Goal: Task Accomplishment & Management: Manage account settings

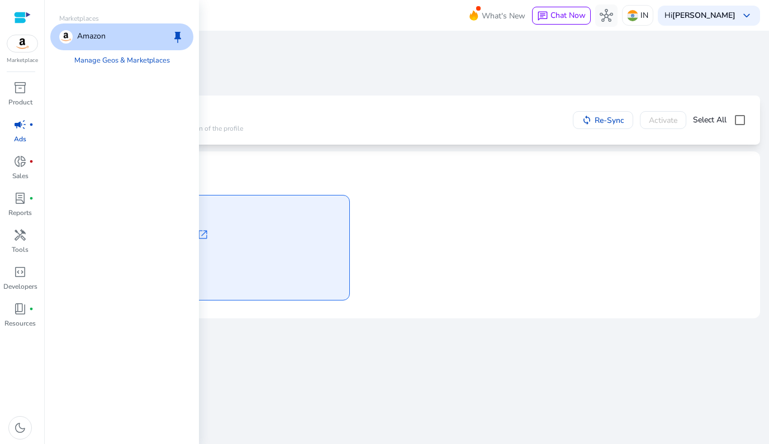
click at [131, 33] on div "Amazon keep" at bounding box center [121, 36] width 143 height 27
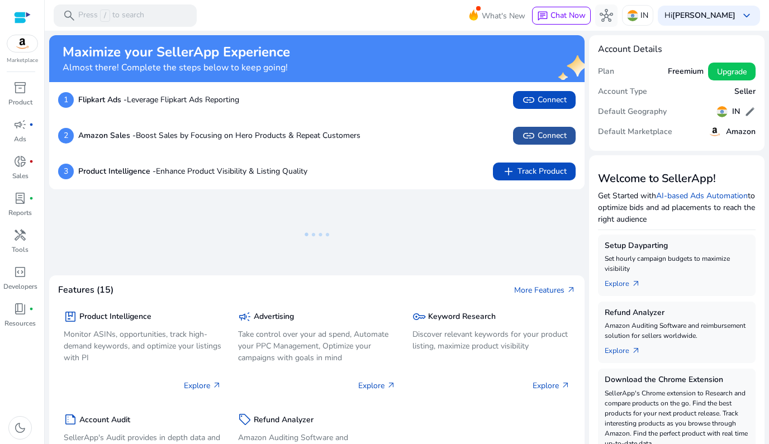
click at [524, 135] on span "link" at bounding box center [528, 135] width 13 height 13
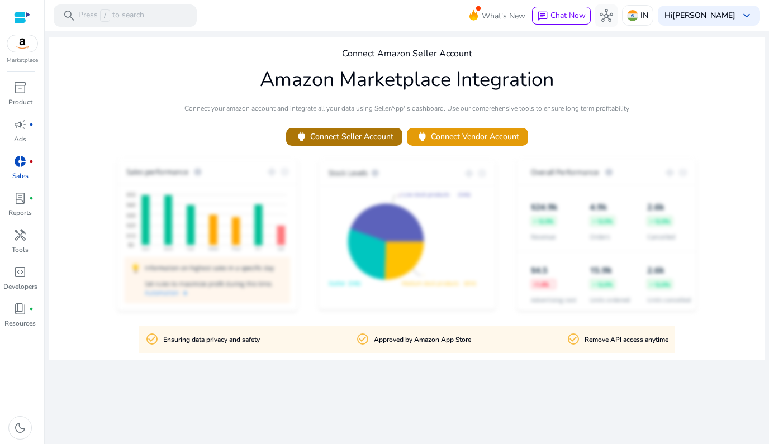
click at [367, 142] on span "power Connect Seller Account" at bounding box center [344, 136] width 98 height 13
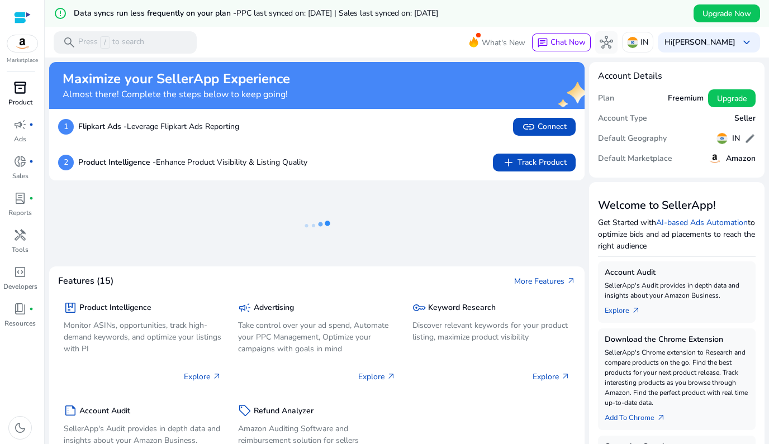
click at [20, 103] on p "Product" at bounding box center [20, 102] width 24 height 10
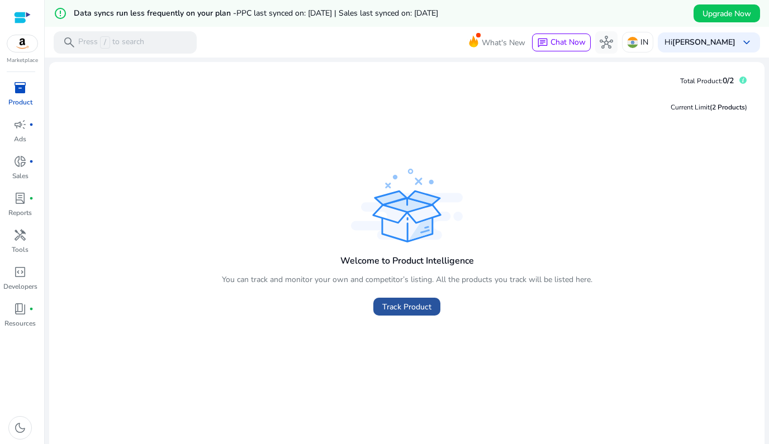
click at [393, 311] on span "Track Product" at bounding box center [406, 307] width 49 height 12
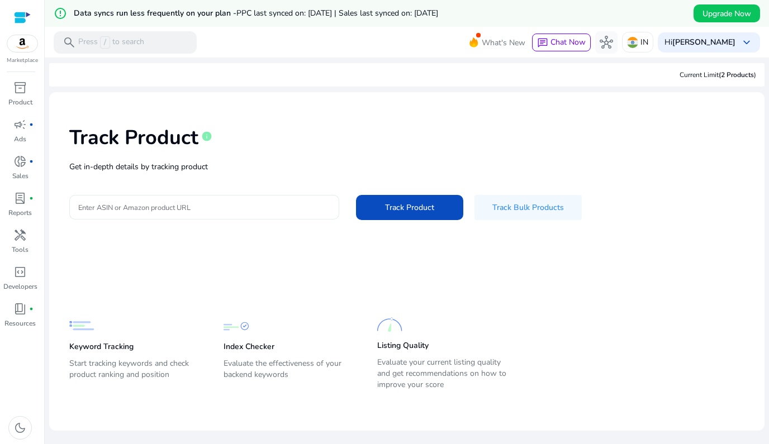
click at [277, 213] on div at bounding box center [204, 207] width 252 height 25
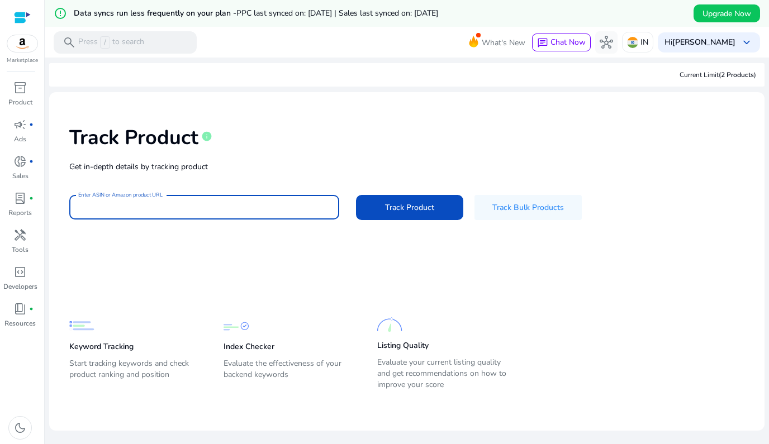
paste input "**********"
type input "**********"
click at [404, 205] on span "Track Product" at bounding box center [409, 208] width 49 height 12
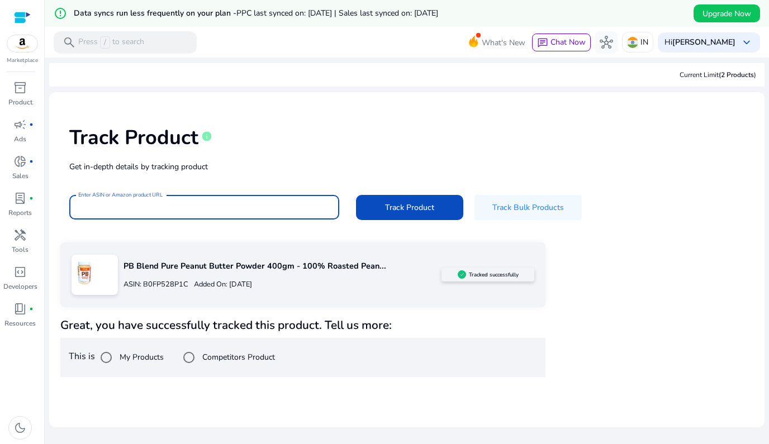
click at [250, 208] on input "Enter ASIN or Amazon product URL" at bounding box center [204, 207] width 252 height 12
paste input "**********"
type input "**********"
click at [412, 206] on span "Track Product" at bounding box center [409, 208] width 49 height 12
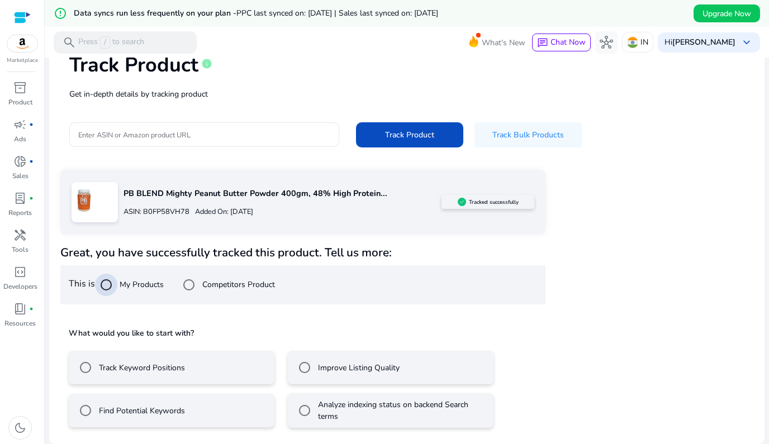
scroll to position [72, 0]
click at [160, 372] on label "Track Keyword Positions" at bounding box center [141, 369] width 88 height 12
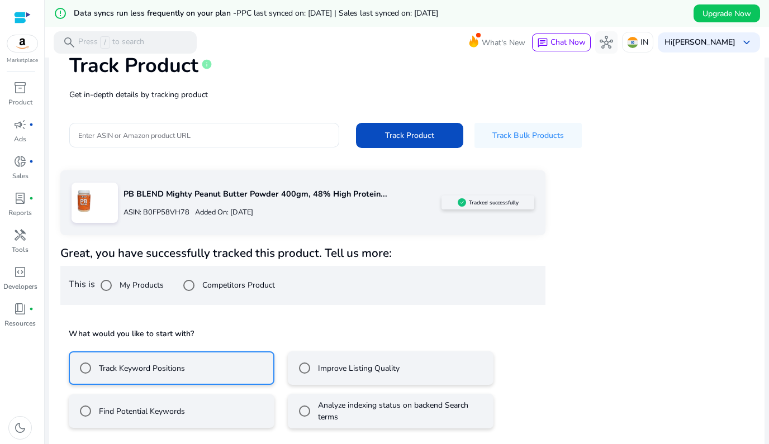
click at [334, 373] on div "Improve Listing Quality" at bounding box center [346, 368] width 106 height 22
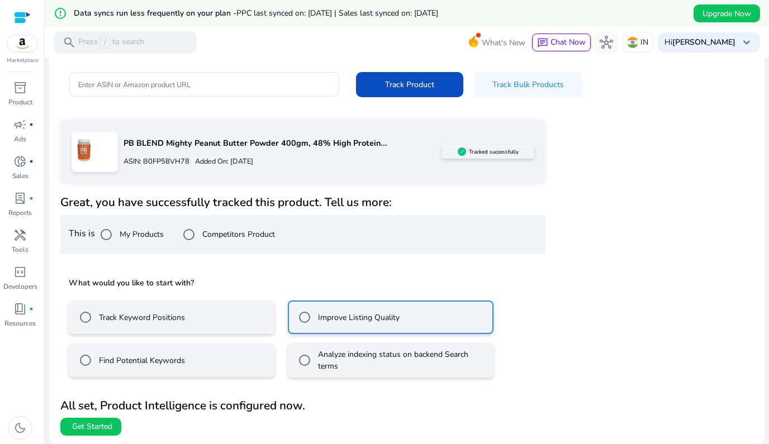
scroll to position [122, 0]
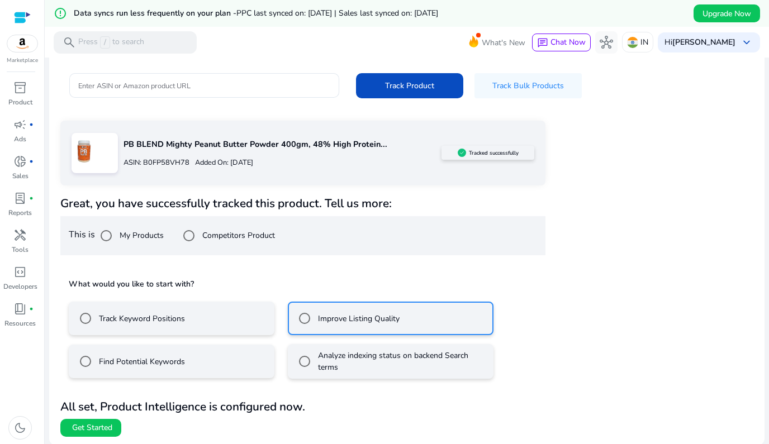
click at [239, 279] on h5 "What would you like to start with?" at bounding box center [303, 284] width 468 height 11
click at [321, 357] on label "Analyze indexing status on backend Search terms" at bounding box center [402, 361] width 172 height 23
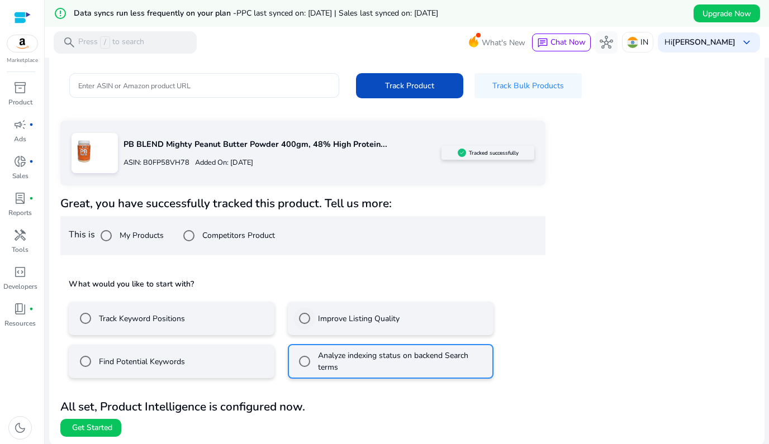
click at [322, 311] on div "Improve Listing Quality" at bounding box center [346, 318] width 106 height 22
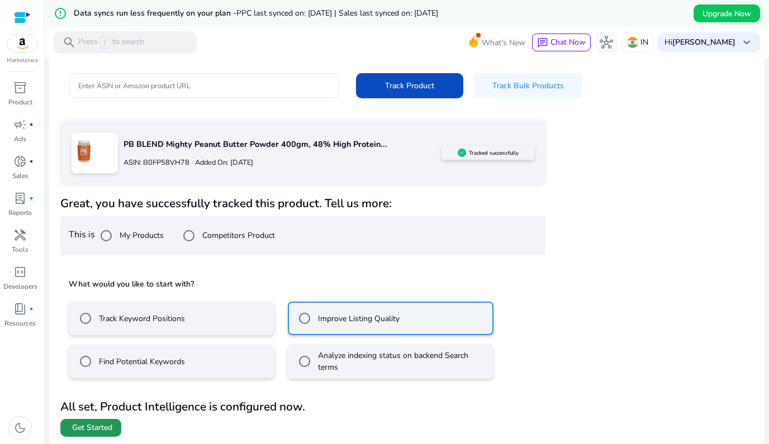
click at [112, 429] on span "Get Started" at bounding box center [92, 427] width 40 height 11
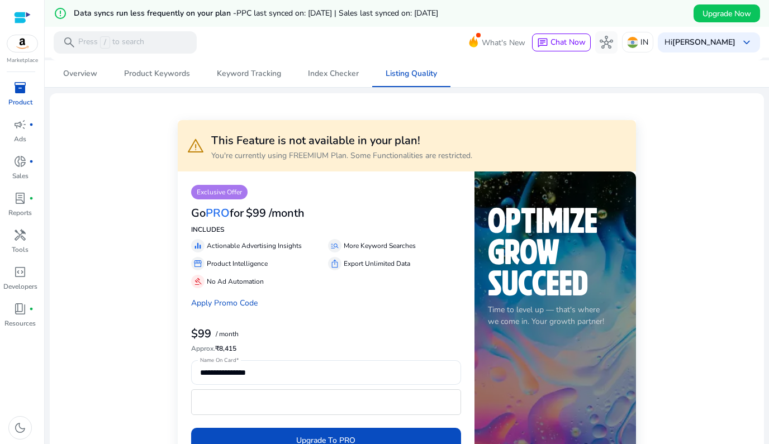
scroll to position [123, 0]
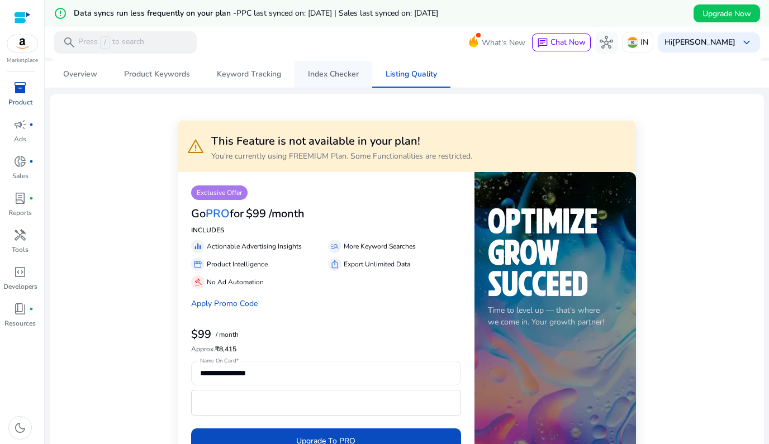
click at [322, 77] on span "Index Checker" at bounding box center [333, 74] width 51 height 8
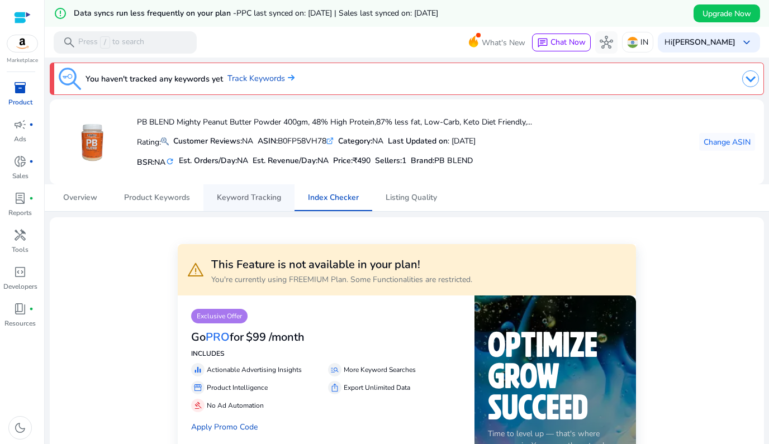
click at [260, 198] on span "Keyword Tracking" at bounding box center [249, 198] width 64 height 8
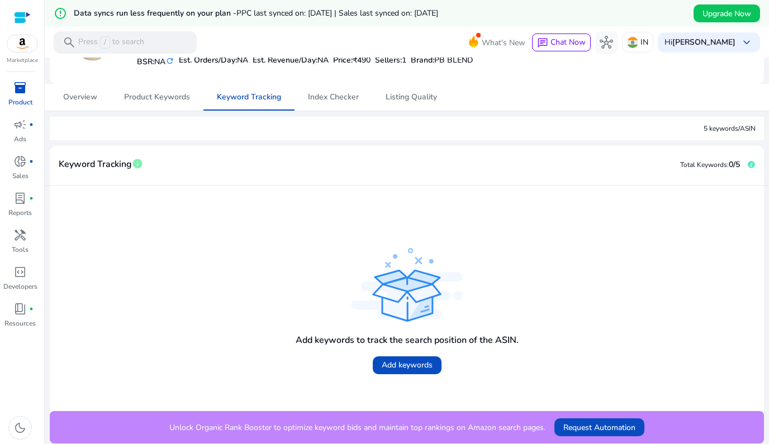
scroll to position [100, 0]
click at [153, 105] on span "Product Keywords" at bounding box center [157, 97] width 66 height 27
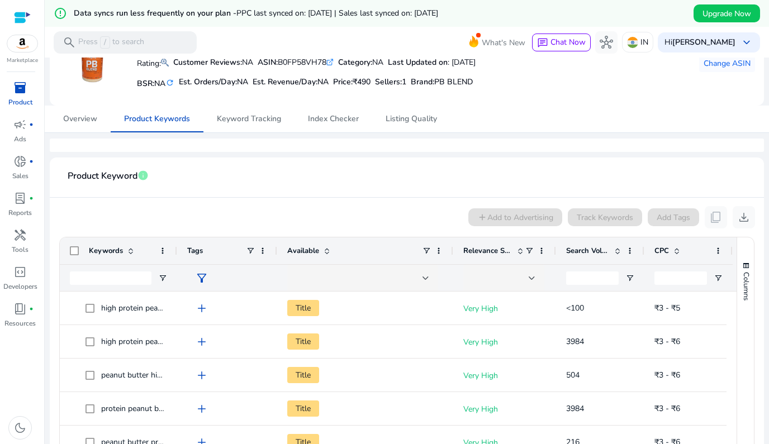
scroll to position [78, 0]
click at [81, 126] on span "Overview" at bounding box center [80, 119] width 34 height 27
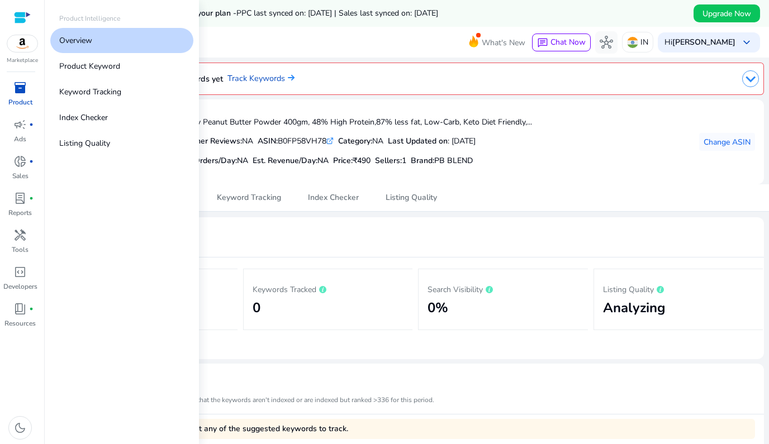
click at [20, 94] on span "inventory_2" at bounding box center [19, 87] width 13 height 13
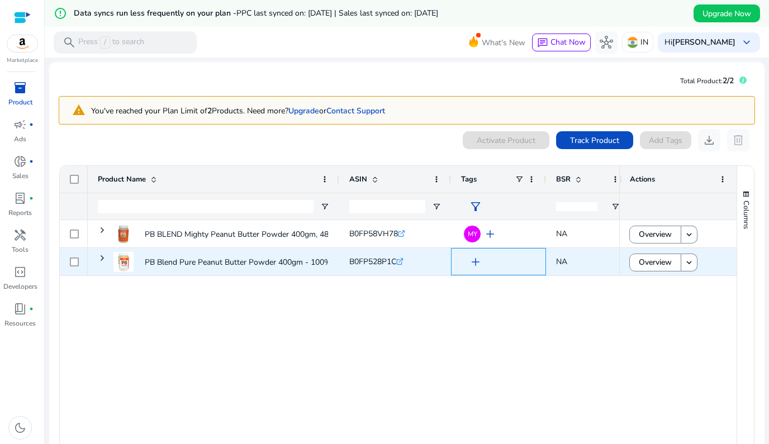
click at [474, 260] on span "add" at bounding box center [475, 261] width 13 height 13
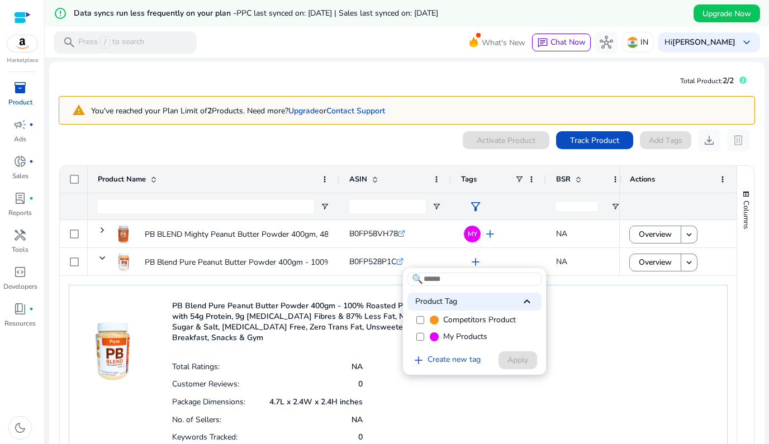
click at [423, 340] on label "My Products" at bounding box center [474, 337] width 134 height 17
click at [512, 364] on span "Apply" at bounding box center [517, 360] width 21 height 12
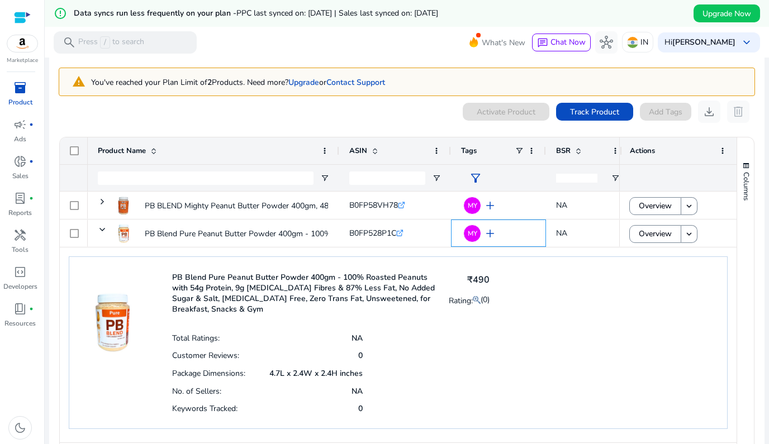
scroll to position [31, 0]
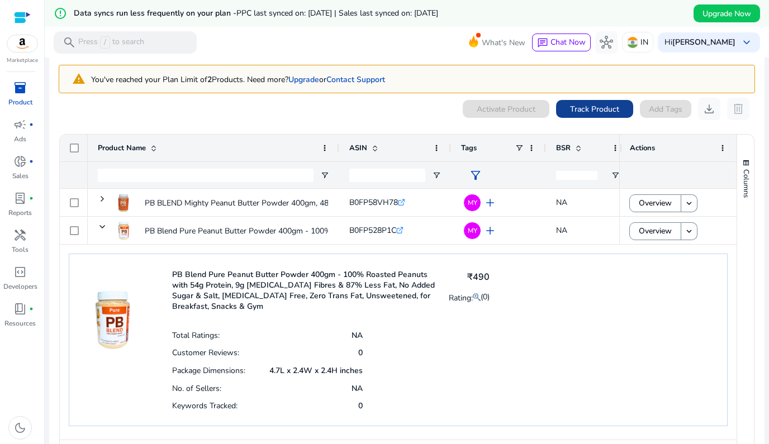
click at [586, 105] on span "Track Product" at bounding box center [594, 109] width 49 height 12
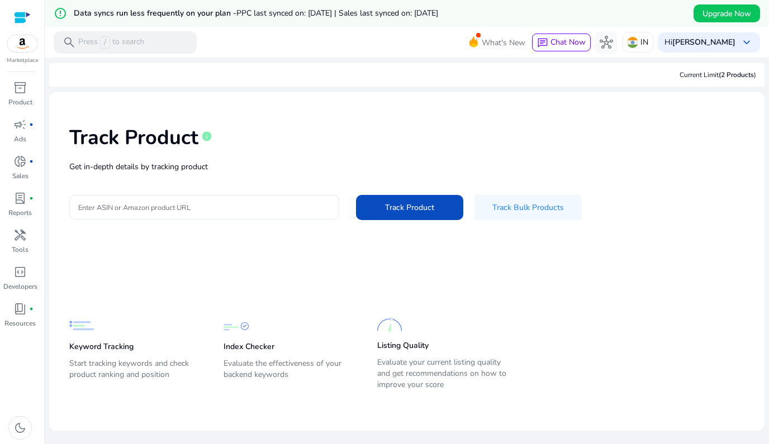
click at [244, 199] on div at bounding box center [204, 207] width 252 height 25
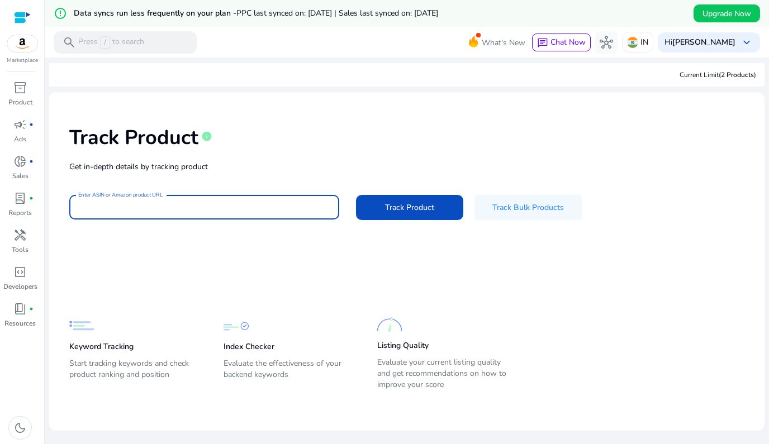
paste input "**********"
type input "**********"
click at [419, 205] on span "Track Product" at bounding box center [409, 208] width 49 height 12
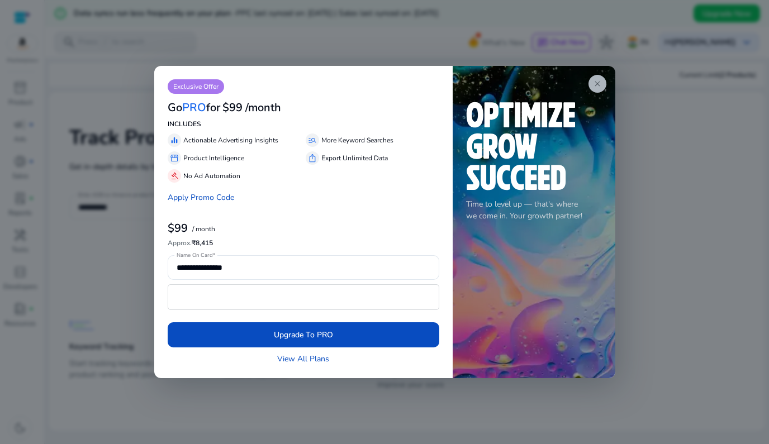
click at [601, 84] on span "close" at bounding box center [597, 83] width 9 height 9
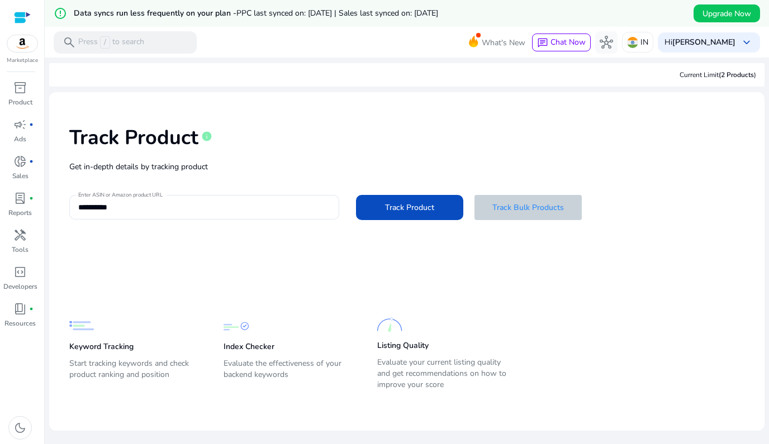
click at [528, 201] on span at bounding box center [527, 207] width 107 height 27
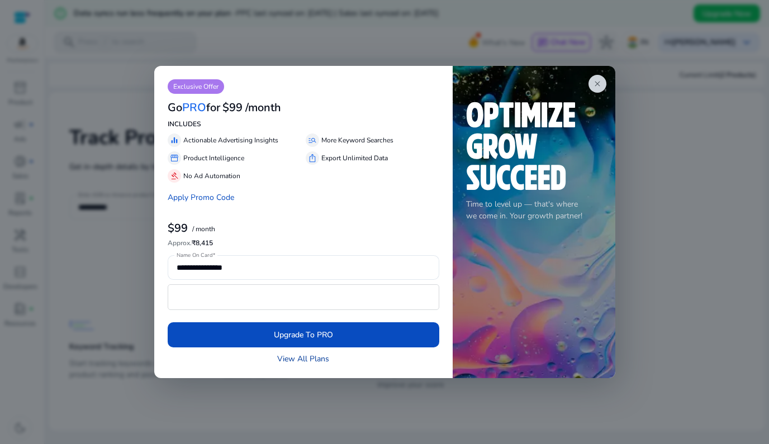
click at [315, 360] on link "View All Plans" at bounding box center [303, 359] width 52 height 12
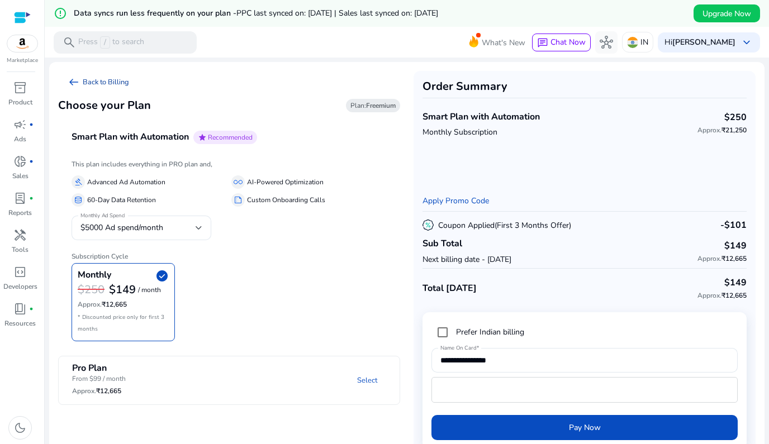
click at [94, 80] on link "arrow_left_alt Back to Billing" at bounding box center [98, 82] width 80 height 22
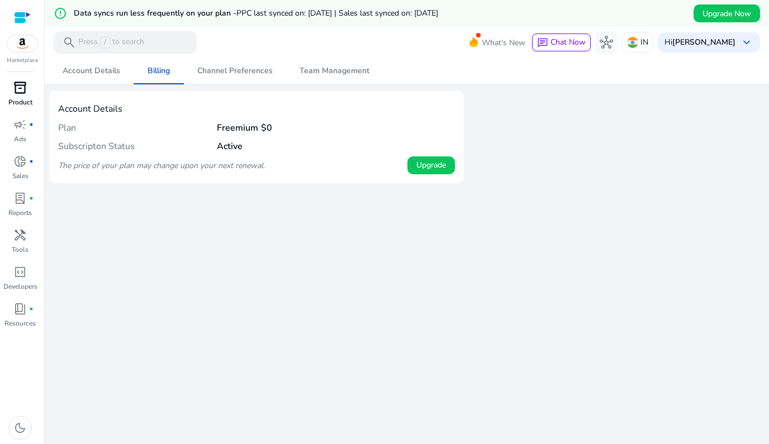
click at [26, 97] on link "inventory_2 Product" at bounding box center [20, 97] width 40 height 37
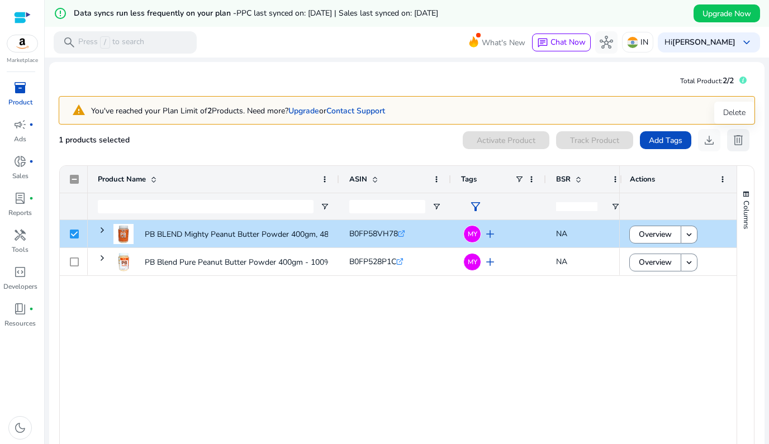
click at [731, 140] on span "delete" at bounding box center [737, 140] width 13 height 13
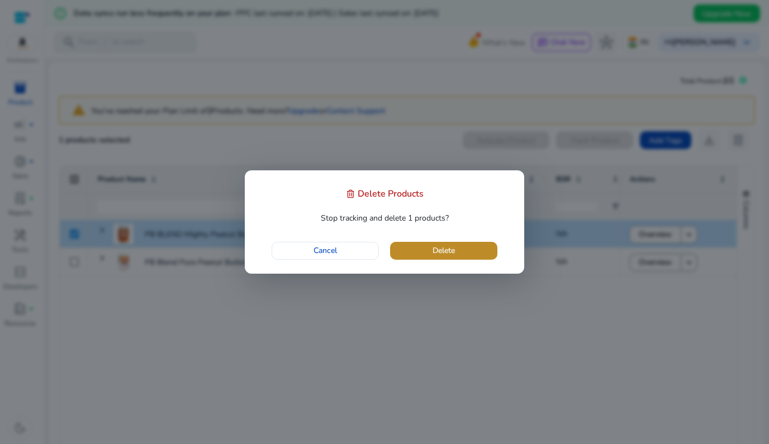
click at [422, 251] on span "button" at bounding box center [443, 250] width 107 height 27
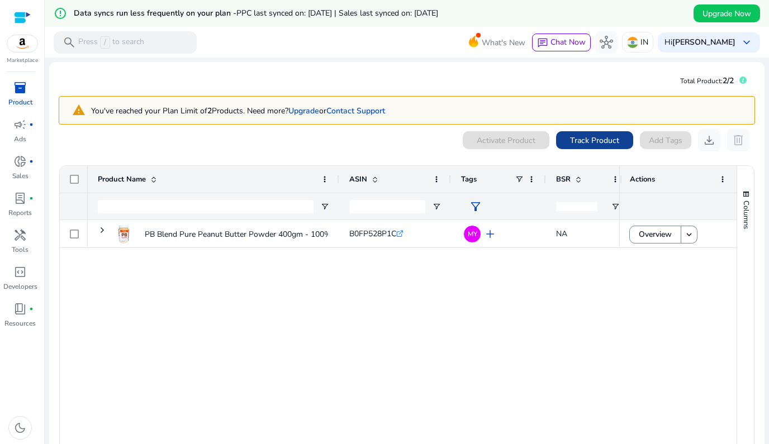
click at [593, 137] on span "Track Product" at bounding box center [594, 141] width 49 height 12
click at [589, 136] on span "Track Product" at bounding box center [594, 141] width 49 height 12
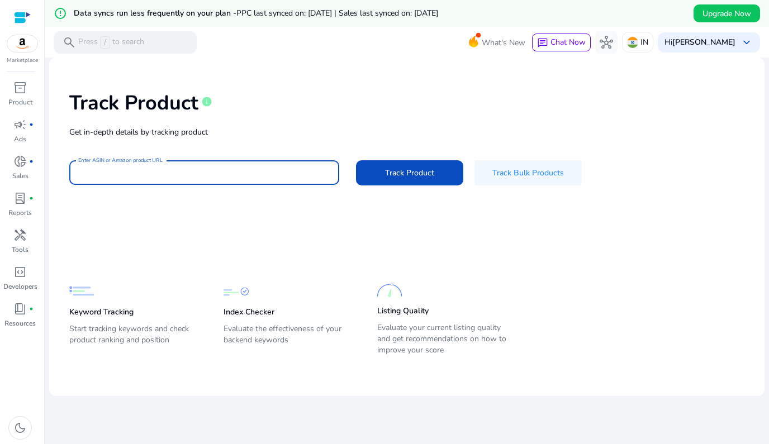
click at [204, 170] on div "Track Product info Get in-depth details by tracking product Enter ASIN or Amazo…" at bounding box center [406, 136] width 697 height 141
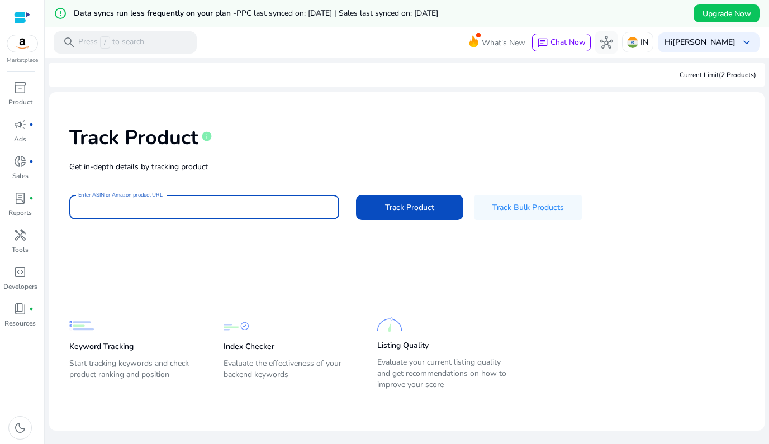
paste input "**********"
type input "**********"
click at [417, 205] on span "Track Product" at bounding box center [409, 208] width 49 height 12
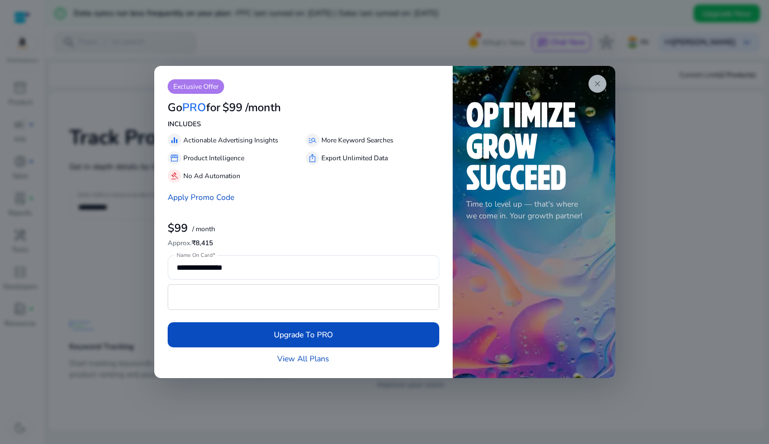
click at [601, 83] on span "close" at bounding box center [597, 83] width 9 height 9
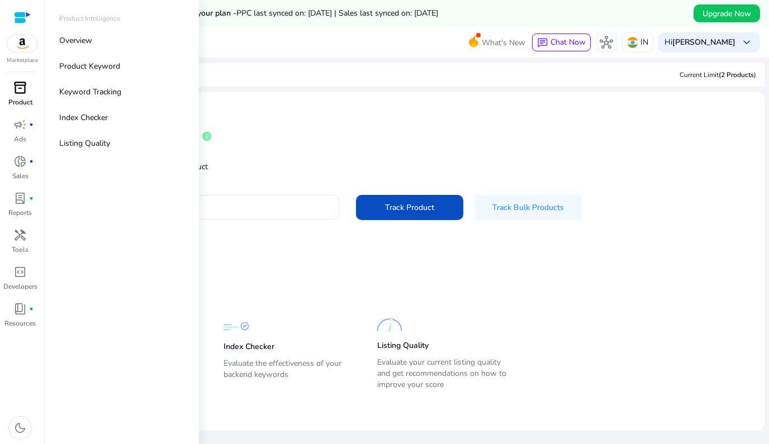
click at [26, 84] on span "inventory_2" at bounding box center [19, 87] width 13 height 13
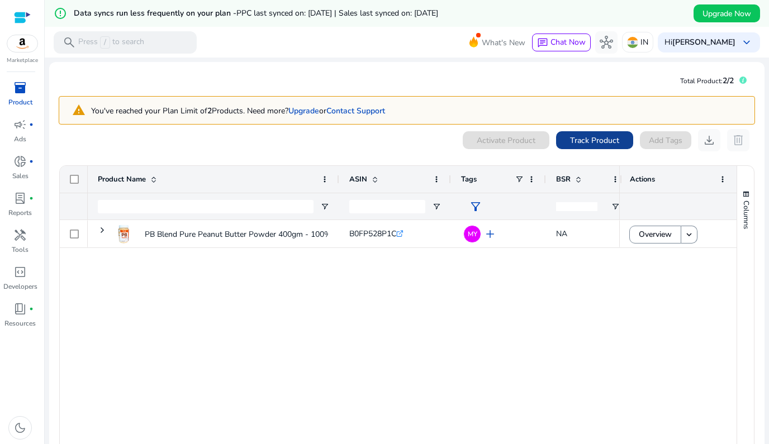
click at [582, 145] on span "Track Product" at bounding box center [594, 141] width 49 height 12
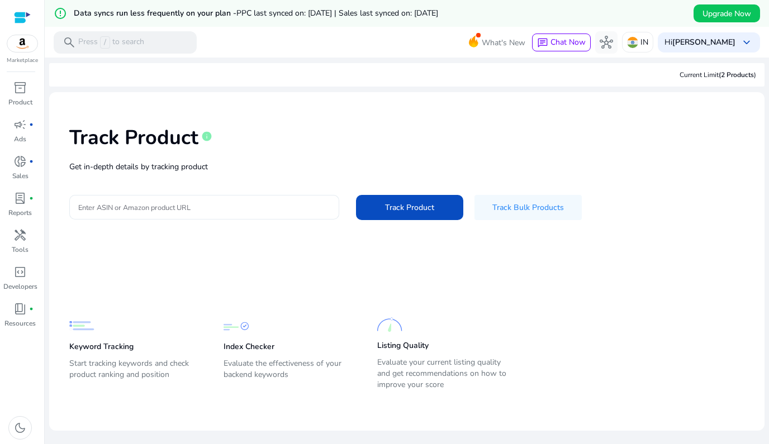
click at [241, 201] on input "Enter ASIN or Amazon product URL" at bounding box center [204, 207] width 252 height 12
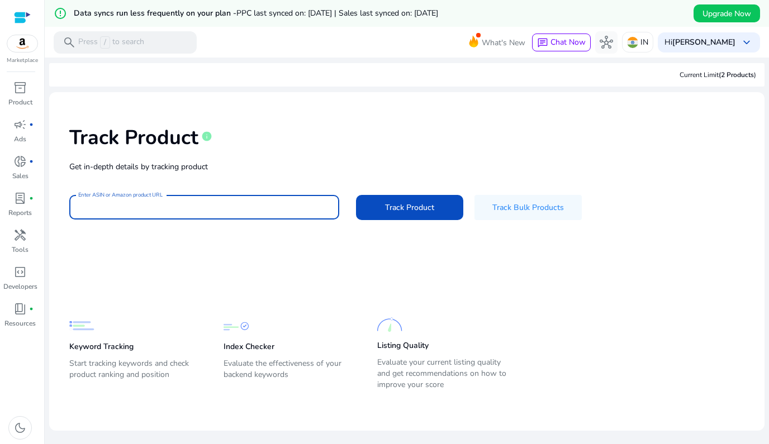
paste input "**********"
type input "**********"
click at [405, 207] on span "Track Product" at bounding box center [409, 208] width 49 height 12
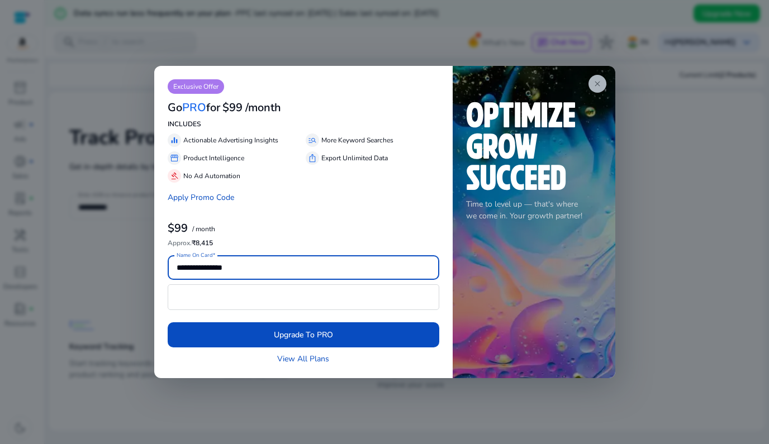
click at [601, 79] on span "close" at bounding box center [597, 83] width 9 height 9
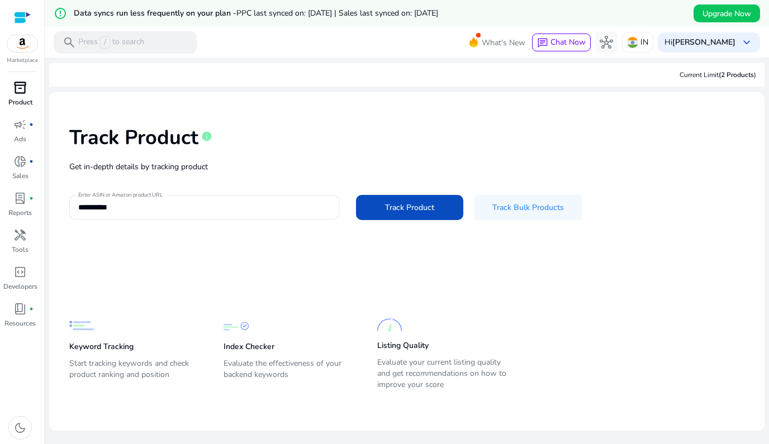
click at [20, 94] on span "inventory_2" at bounding box center [19, 87] width 13 height 13
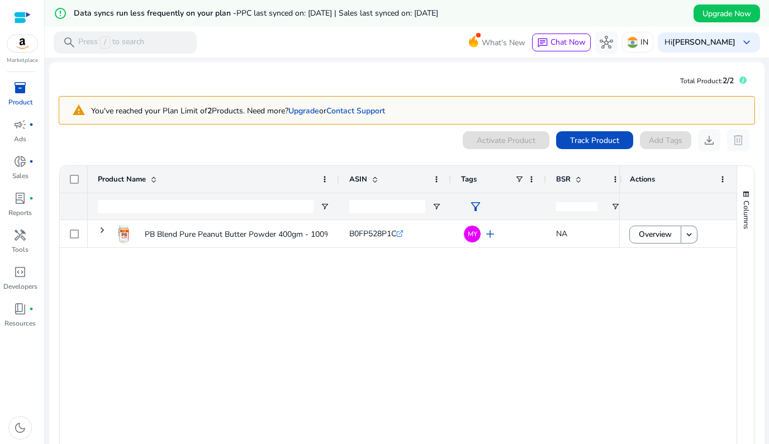
click at [236, 111] on p "You've reached your Plan Limit of 2 Products. Need more? Upgrade or Contact Sup…" at bounding box center [238, 111] width 294 height 12
click at [27, 131] on span "campaign" at bounding box center [19, 124] width 13 height 13
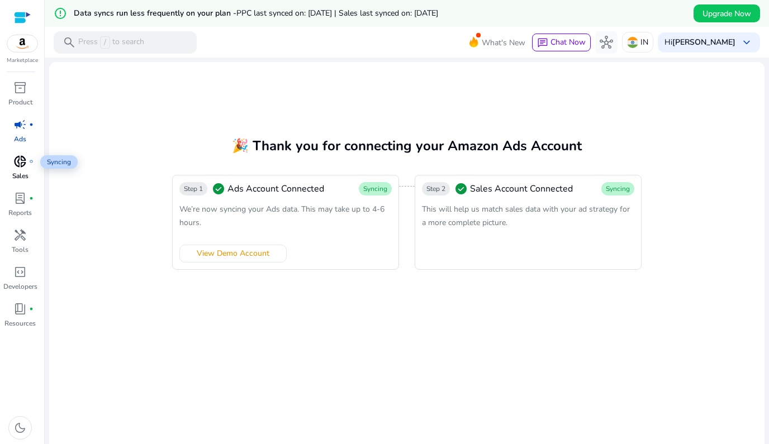
click at [27, 161] on span "donut_small" at bounding box center [19, 161] width 13 height 13
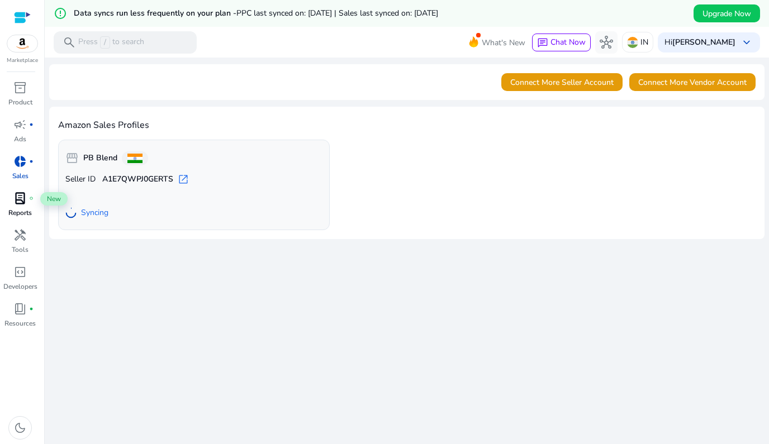
click at [29, 198] on div "lab_profile fiber_manual_record" at bounding box center [19, 198] width 31 height 18
click at [26, 200] on span "lab_profile" at bounding box center [19, 198] width 13 height 13
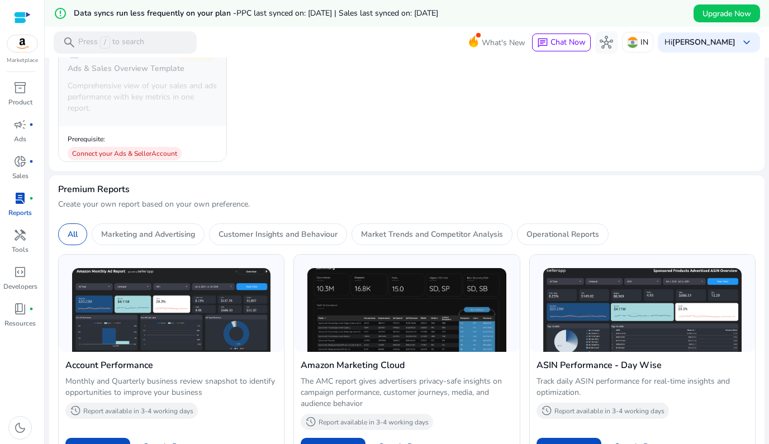
scroll to position [201, 0]
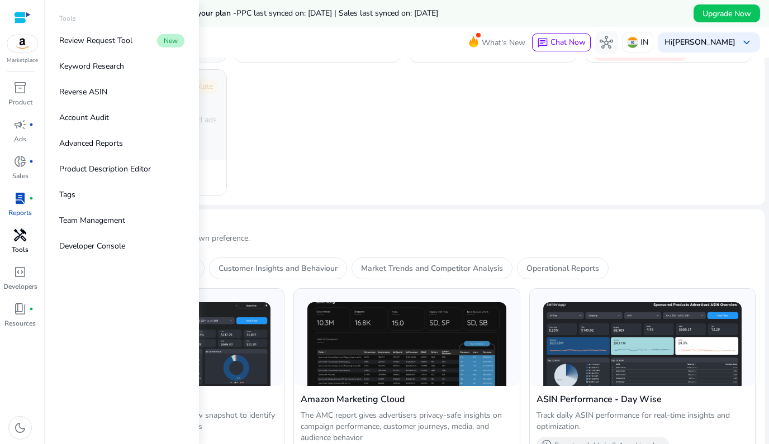
click at [22, 237] on span "handyman" at bounding box center [19, 235] width 13 height 13
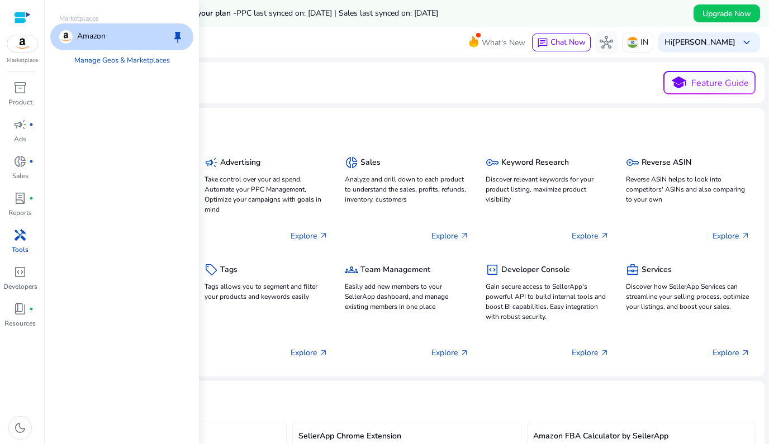
click at [28, 44] on img at bounding box center [22, 43] width 30 height 17
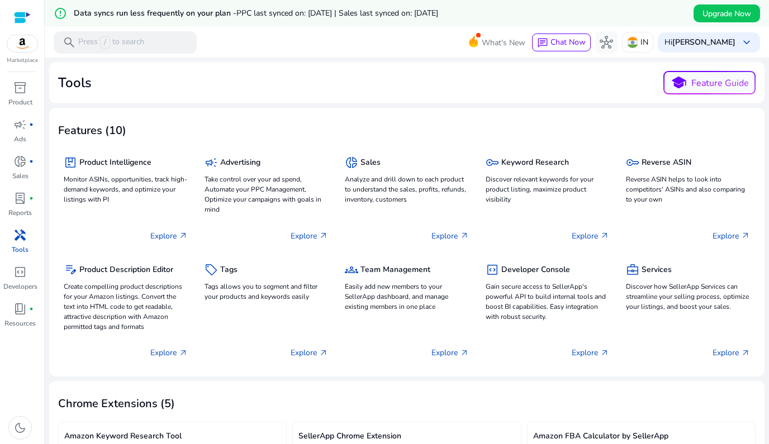
click at [20, 10] on div at bounding box center [22, 17] width 17 height 17
click at [26, 11] on div at bounding box center [22, 17] width 17 height 13
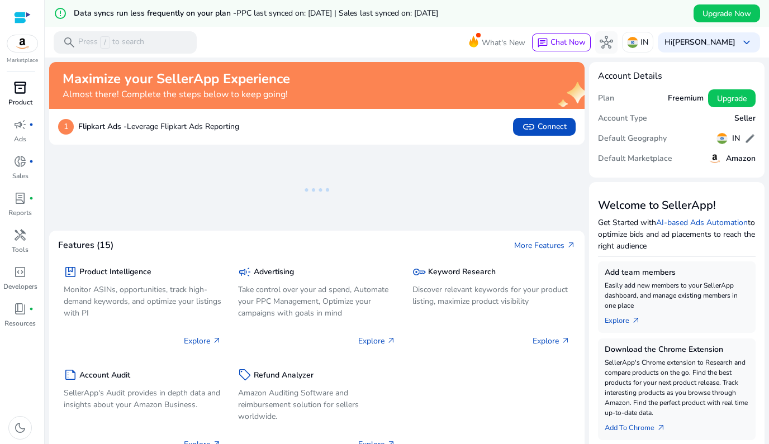
click at [25, 98] on p "Product" at bounding box center [20, 102] width 24 height 10
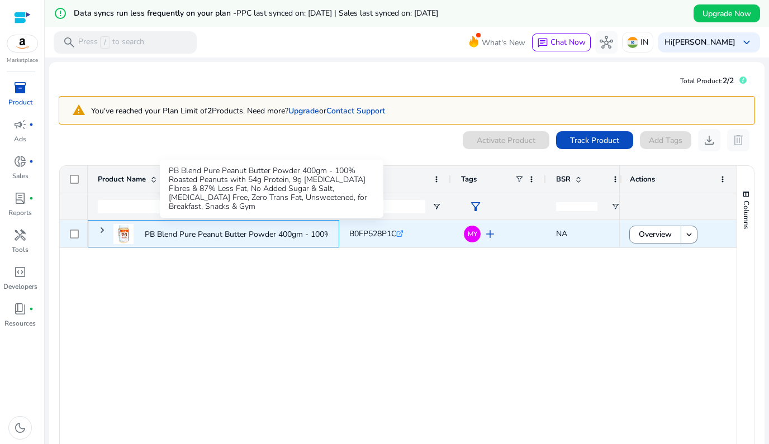
click at [187, 227] on p "PB Blend Pure Peanut Butter Powder 400gm - 100% Roasted Peanuts..." at bounding box center [271, 234] width 253 height 23
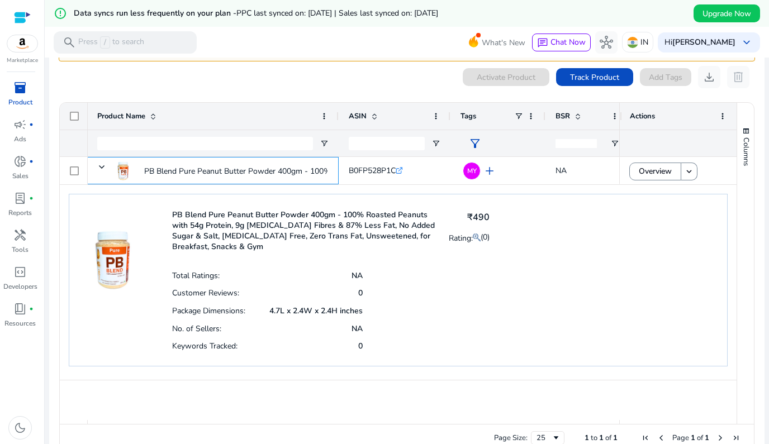
scroll to position [66, 0]
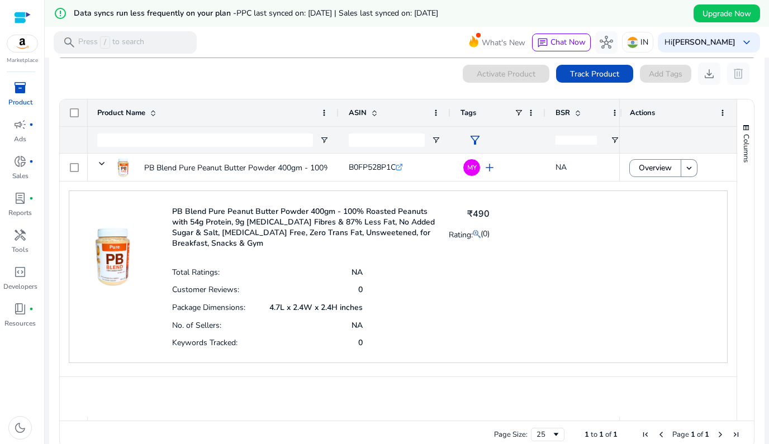
click at [361, 250] on div "PB Blend Pure Peanut Butter Powder 400gm - 100% Roasted Peanuts with 54g Protei…" at bounding box center [331, 227] width 318 height 50
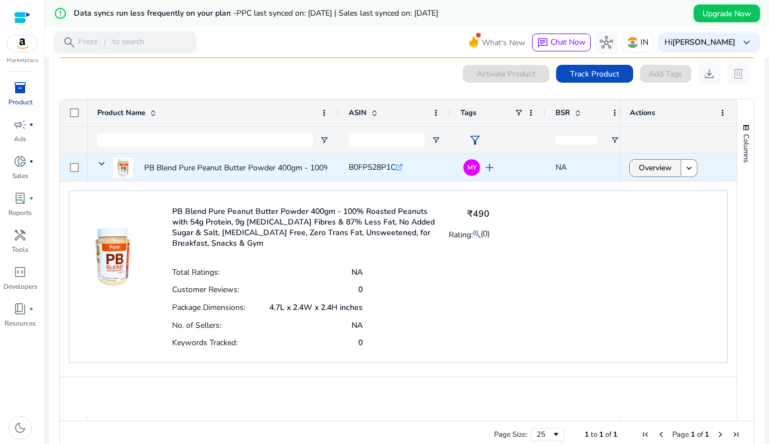
click at [654, 172] on span "Overview" at bounding box center [655, 167] width 33 height 23
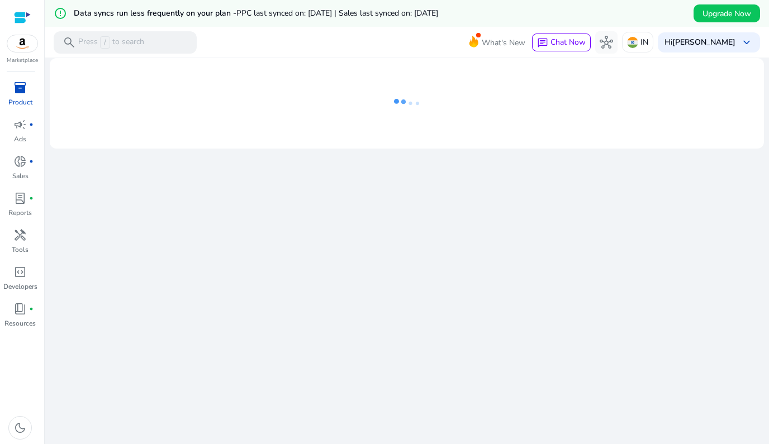
click at [692, 172] on div "We are getting things ready for you..." at bounding box center [406, 264] width 715 height 413
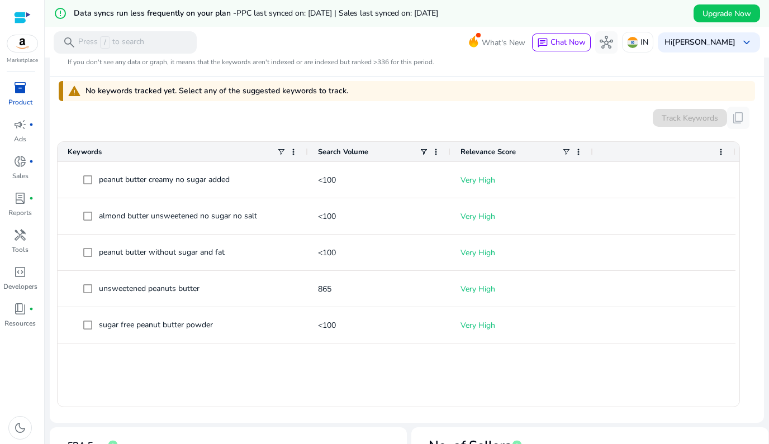
scroll to position [339, 0]
drag, startPoint x: 144, startPoint y: 85, endPoint x: 376, endPoint y: 95, distance: 232.1
click at [376, 95] on div "warning No keywords tracked yet. Select any of the suggested keywords to track." at bounding box center [407, 90] width 696 height 20
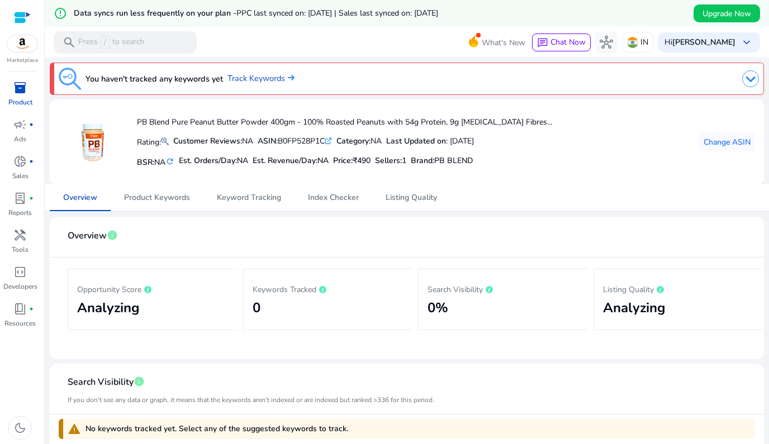
scroll to position [0, 0]
click at [169, 191] on span "Product Keywords" at bounding box center [157, 197] width 66 height 27
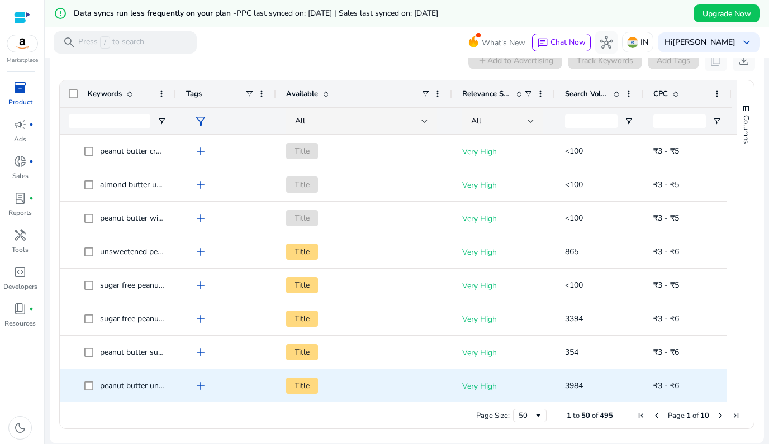
click at [126, 382] on span "peanut butter unsweetened" at bounding box center [148, 386] width 97 height 11
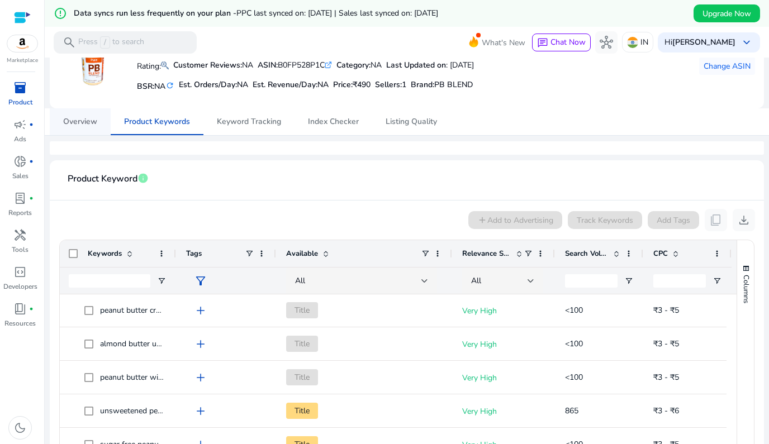
click at [88, 130] on span "Overview" at bounding box center [80, 121] width 34 height 27
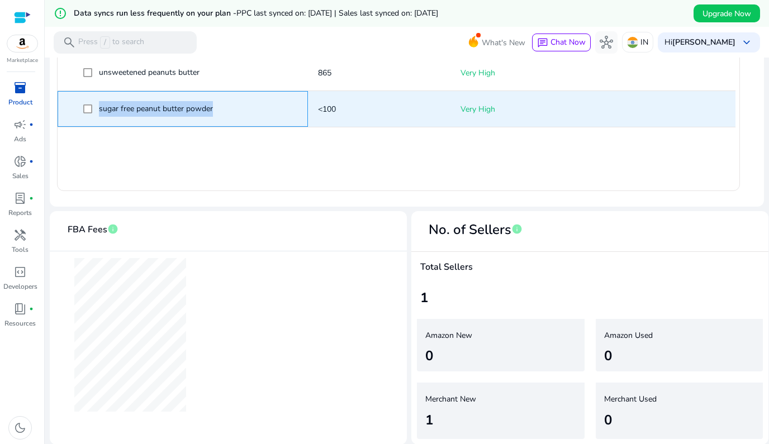
drag, startPoint x: 216, startPoint y: 106, endPoint x: 99, endPoint y: 107, distance: 116.8
click at [99, 107] on span "sugar free peanut butter powder" at bounding box center [190, 109] width 215 height 23
copy span "sugar free peanut butter powder"
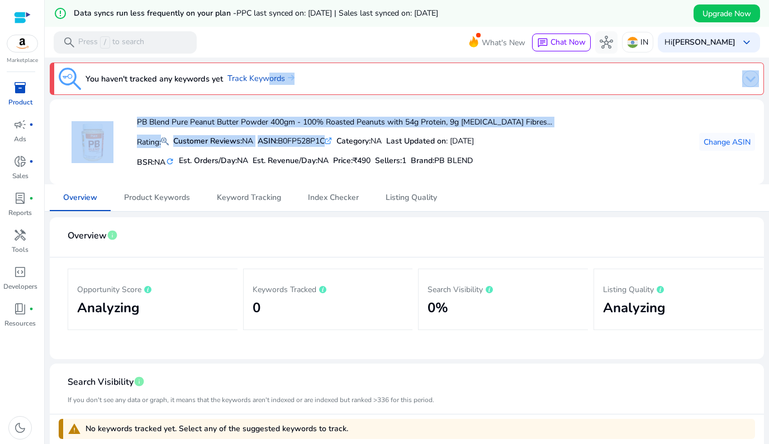
drag, startPoint x: 263, startPoint y: 80, endPoint x: 261, endPoint y: 148, distance: 67.6
click at [261, 148] on div "Rating: Customer Reviews: NA ASIN: B0FP528P1C .st0{fill:#2c8af8} Category: NA L…" at bounding box center [344, 141] width 415 height 21
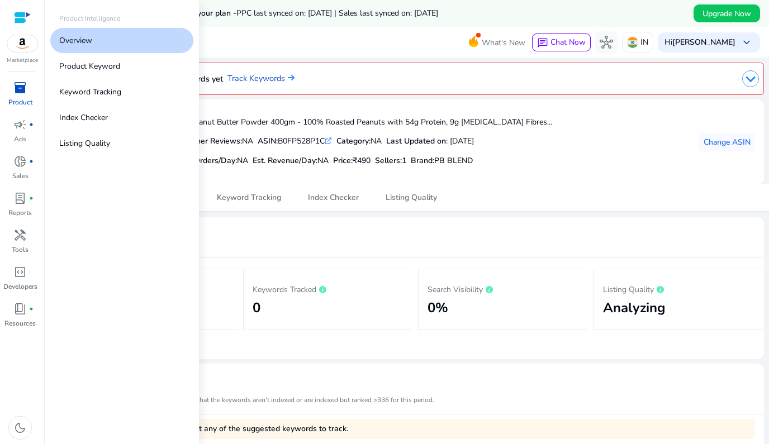
click at [30, 82] on div "inventory_2" at bounding box center [19, 88] width 31 height 18
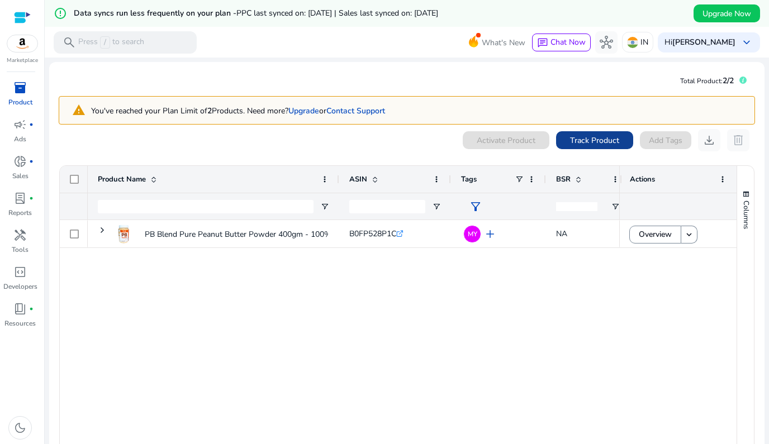
click at [609, 149] on span at bounding box center [594, 140] width 77 height 27
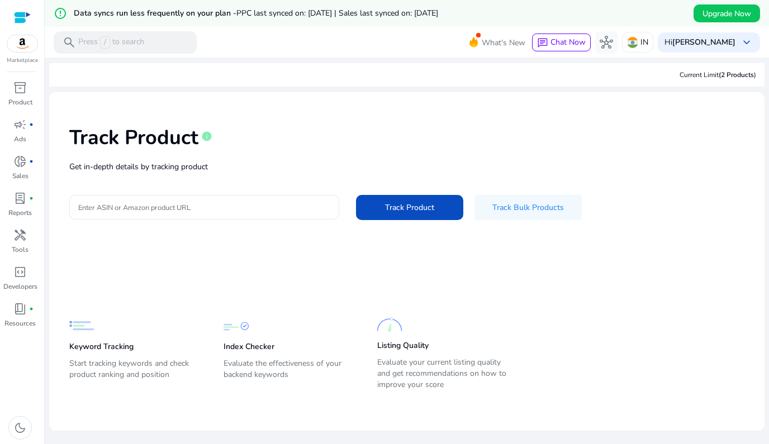
click at [264, 211] on input "Enter ASIN or Amazon product URL" at bounding box center [204, 207] width 252 height 12
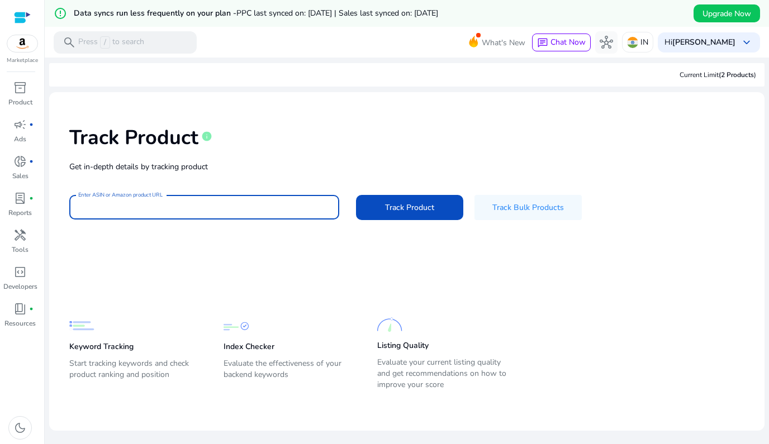
paste input "**********"
type input "**********"
click at [398, 203] on span "Track Product" at bounding box center [409, 208] width 49 height 12
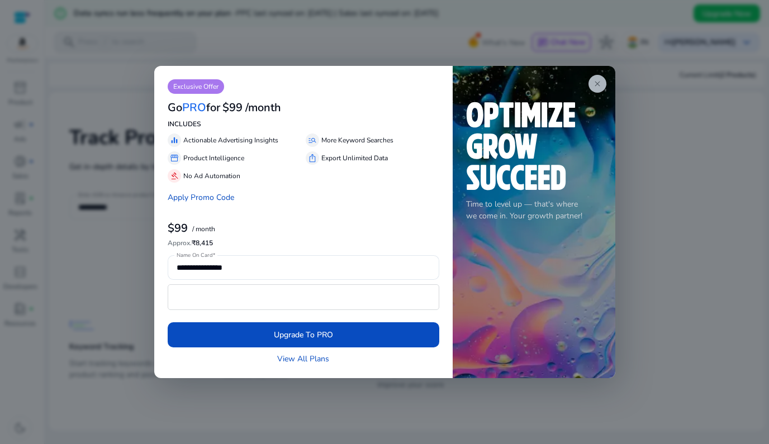
click at [595, 80] on span "close" at bounding box center [597, 83] width 9 height 9
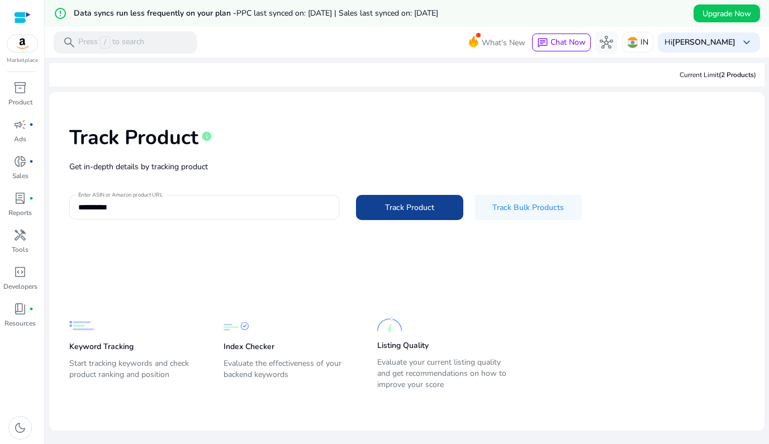
click at [393, 202] on span "Track Product" at bounding box center [409, 208] width 49 height 12
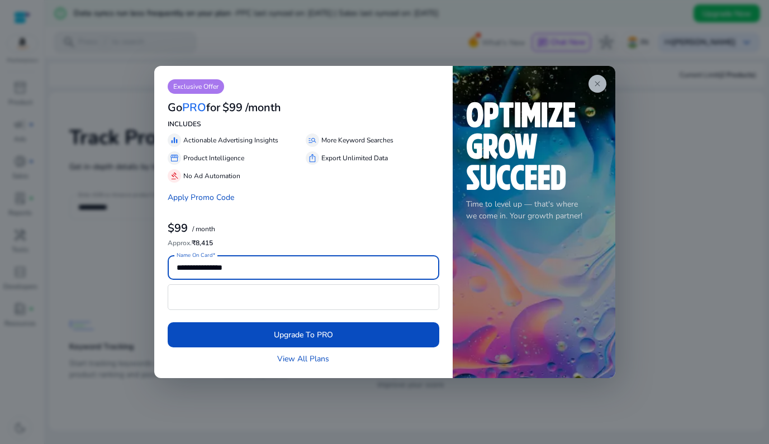
click at [599, 85] on span "close" at bounding box center [597, 83] width 9 height 9
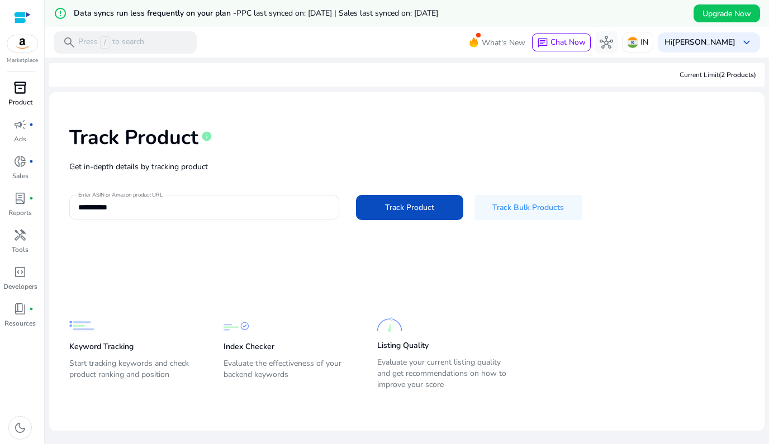
click at [17, 89] on span "inventory_2" at bounding box center [19, 87] width 13 height 13
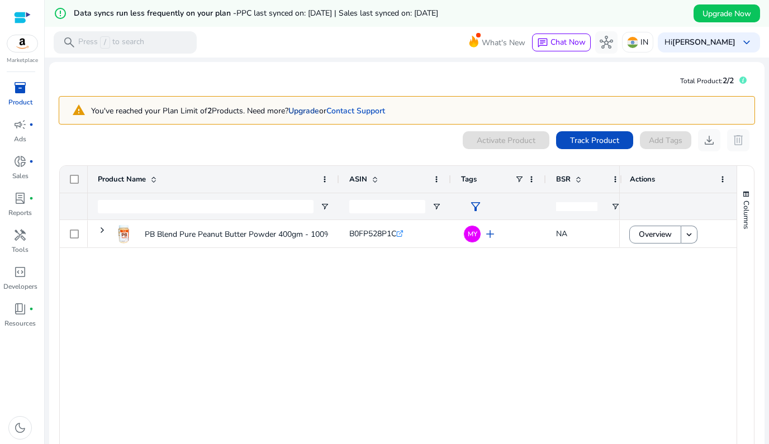
click at [307, 111] on link "Upgrade" at bounding box center [303, 111] width 31 height 11
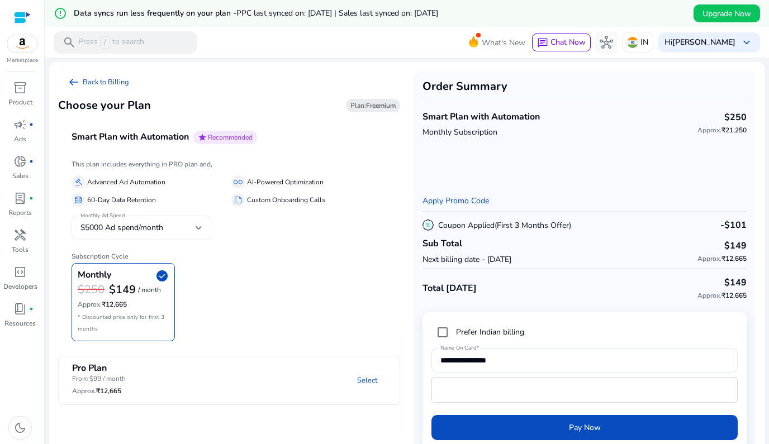
click at [174, 229] on div "$5000 Ad spend/month" at bounding box center [137, 228] width 115 height 12
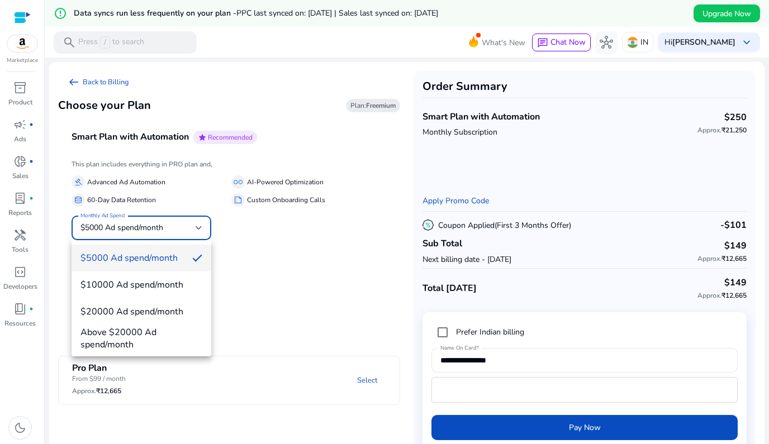
click at [245, 248] on div at bounding box center [384, 222] width 769 height 444
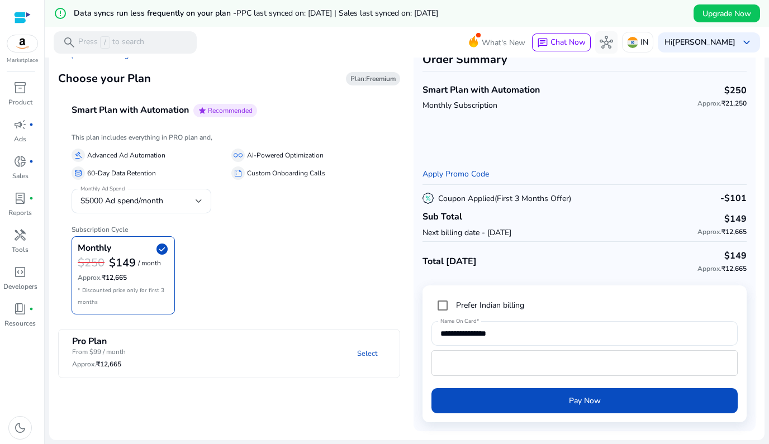
scroll to position [27, 0]
click at [142, 354] on mat-panel-title "Pro Plan From $99 / month Approx. ₹12,665" at bounding box center [123, 354] width 102 height 36
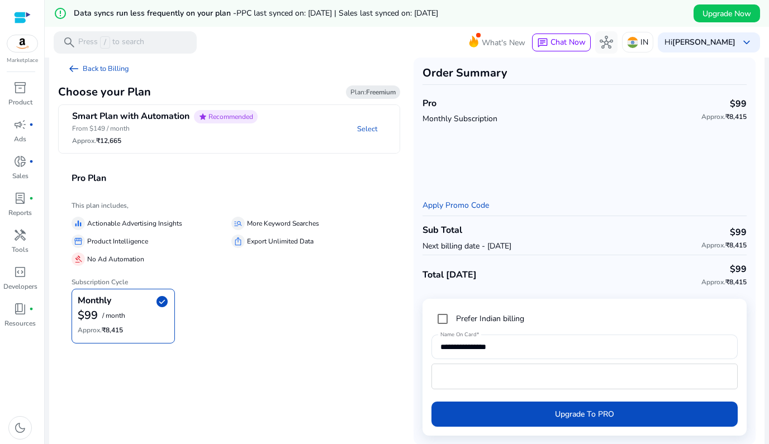
scroll to position [11, 0]
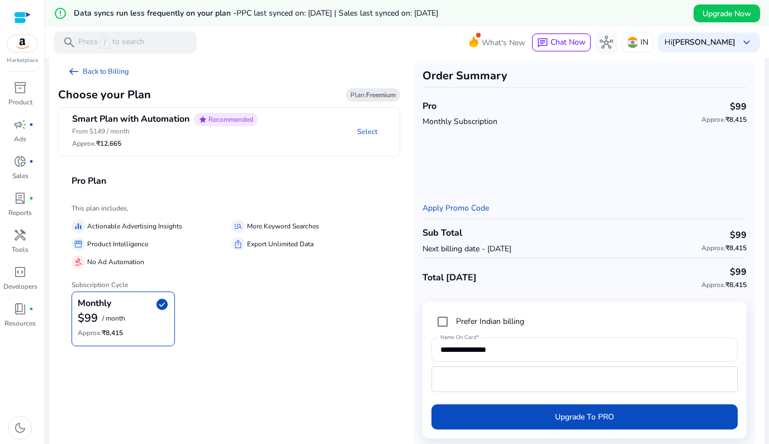
click at [356, 93] on span "Plan: Freemium" at bounding box center [372, 95] width 45 height 9
click at [79, 68] on span "arrow_left_alt" at bounding box center [73, 71] width 13 height 13
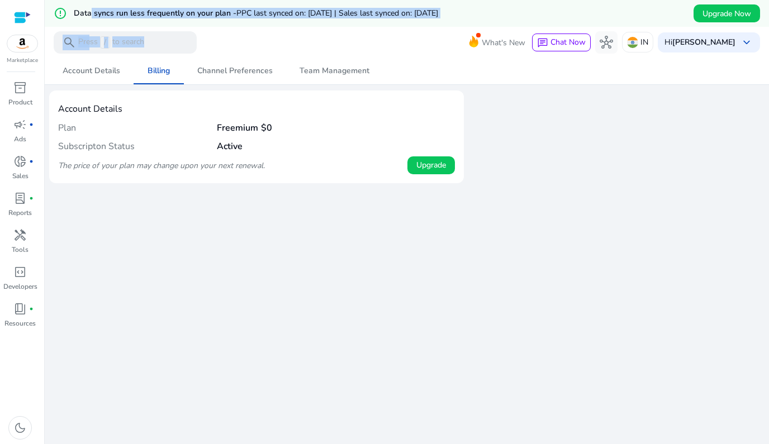
drag, startPoint x: 89, startPoint y: 17, endPoint x: 310, endPoint y: 28, distance: 221.6
click at [310, 28] on div "error_outline Data syncs run less frequently on your plan - PPC last synced on:…" at bounding box center [407, 30] width 724 height 60
click at [310, 28] on mat-toolbar "search Press / to search What's New chat Chat Now hub IN Hi Praveen Pandiyan ke…" at bounding box center [407, 42] width 724 height 31
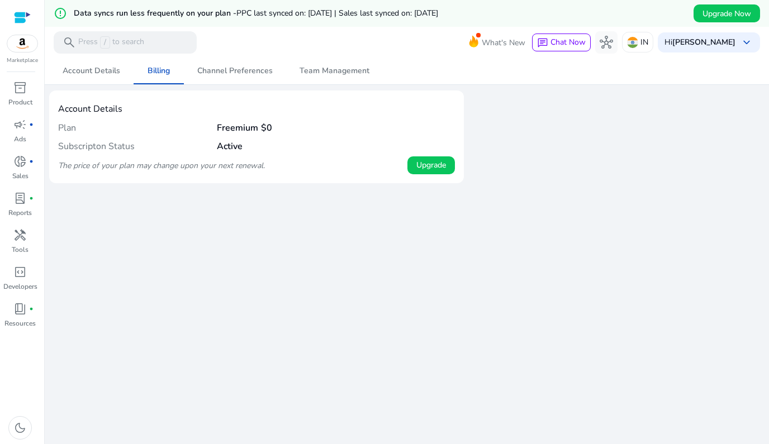
drag, startPoint x: 448, startPoint y: 23, endPoint x: 287, endPoint y: 23, distance: 160.9
click at [287, 23] on div "error_outline Data syncs run less frequently on your plan - PPC last synced on:…" at bounding box center [407, 13] width 724 height 27
click at [226, 74] on span "Channel Preferences" at bounding box center [234, 71] width 75 height 8
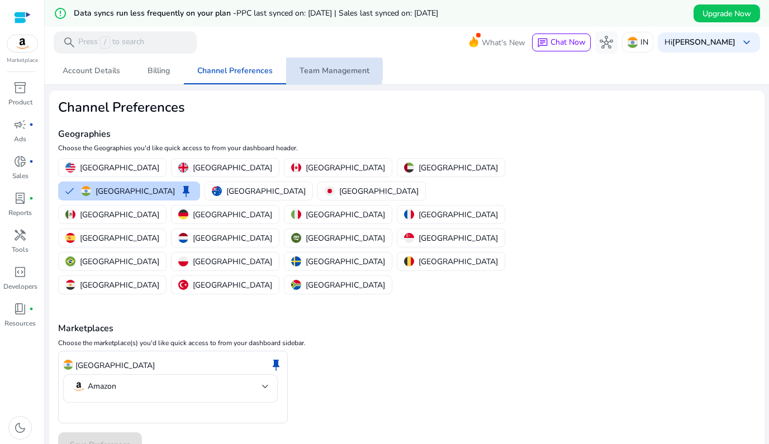
click at [330, 70] on span "Team Management" at bounding box center [335, 71] width 70 height 8
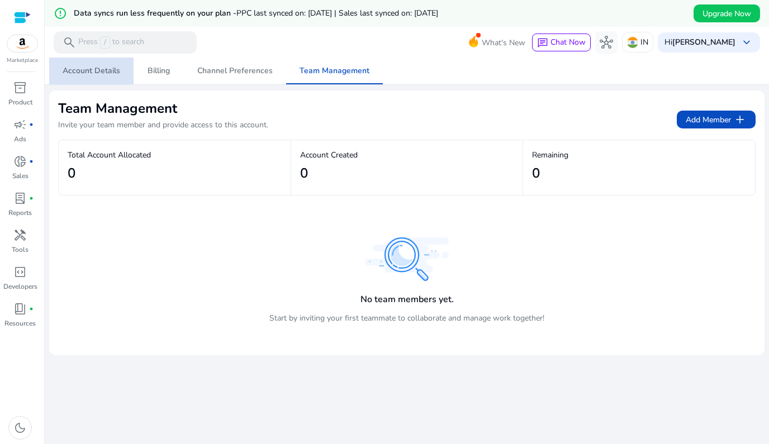
click at [115, 69] on span "Account Details" at bounding box center [92, 71] width 58 height 8
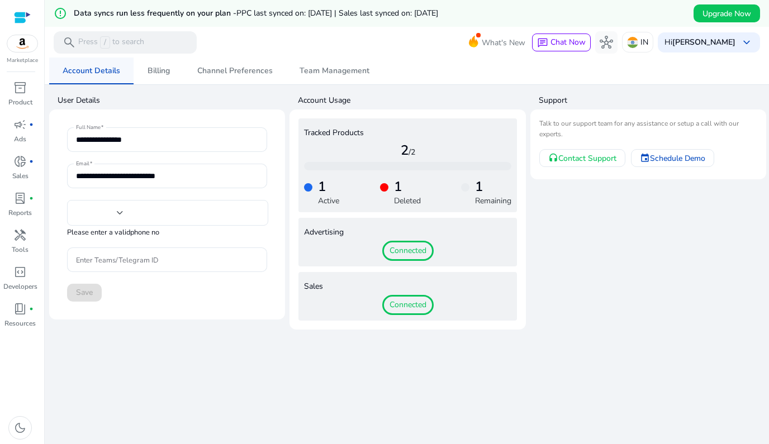
type input "***"
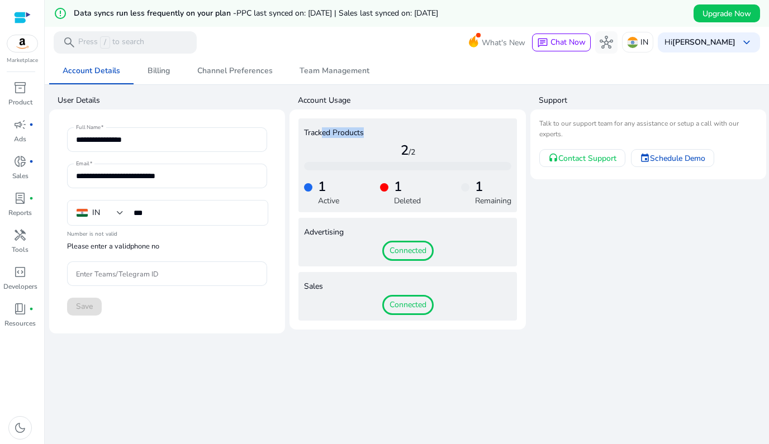
drag, startPoint x: 320, startPoint y: 131, endPoint x: 392, endPoint y: 136, distance: 72.2
click at [392, 136] on h4 "Tracked Products" at bounding box center [407, 133] width 207 height 9
click at [464, 186] on div at bounding box center [465, 187] width 8 height 8
click at [475, 187] on h4 "1" at bounding box center [493, 187] width 36 height 16
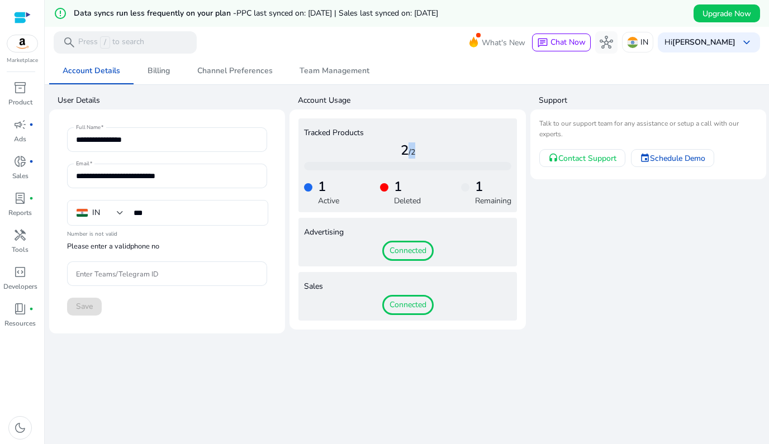
drag, startPoint x: 400, startPoint y: 152, endPoint x: 427, endPoint y: 163, distance: 29.9
click at [427, 163] on div "Tracked Products 2 /2 1 Active 1 Deleted 1 Remaining" at bounding box center [407, 165] width 218 height 94
click at [427, 163] on div at bounding box center [407, 166] width 207 height 8
drag, startPoint x: 484, startPoint y: 197, endPoint x: 306, endPoint y: 193, distance: 178.3
click at [306, 193] on div "1 Active 1 Deleted 1 Remaining" at bounding box center [407, 188] width 207 height 36
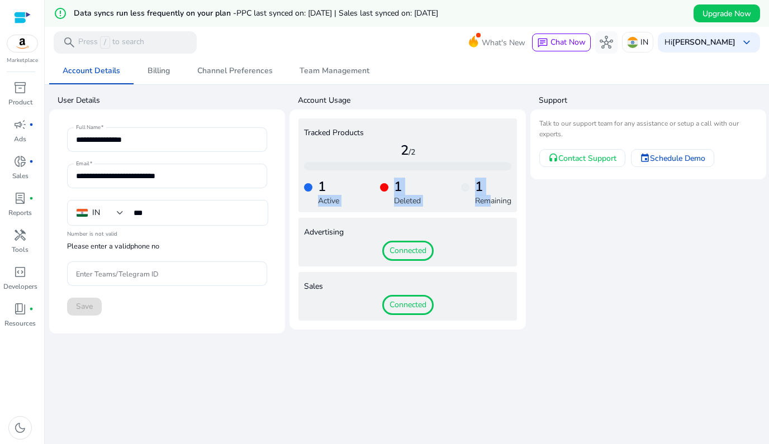
click at [306, 193] on div "1 Active" at bounding box center [321, 193] width 35 height 28
drag, startPoint x: 306, startPoint y: 193, endPoint x: 476, endPoint y: 198, distance: 170.5
click at [476, 198] on div "1 Active 1 Deleted 1 Remaining" at bounding box center [407, 188] width 207 height 36
click at [476, 198] on p "Remaining" at bounding box center [493, 201] width 36 height 12
click at [22, 88] on span "inventory_2" at bounding box center [19, 87] width 13 height 13
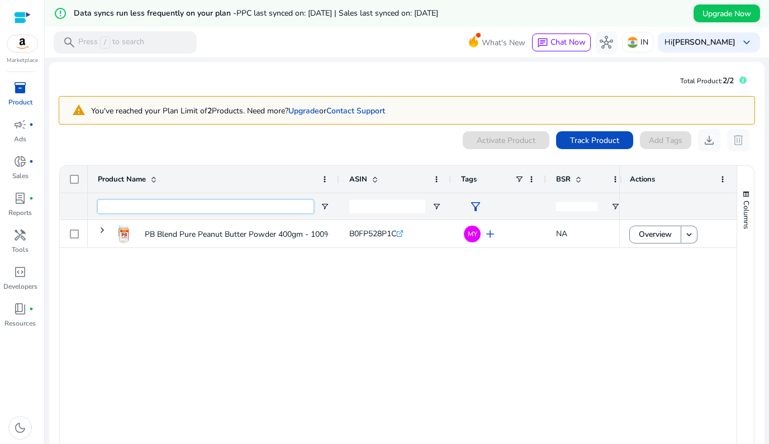
click at [129, 209] on input "Product Name Filter Input" at bounding box center [206, 206] width 216 height 13
paste input "**********"
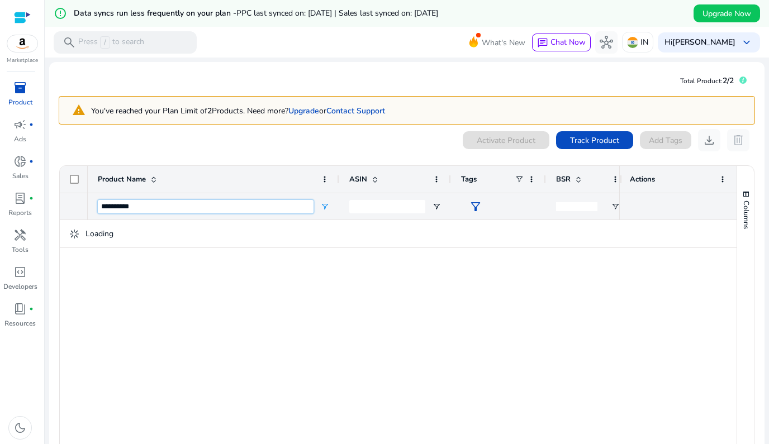
type input "**********"
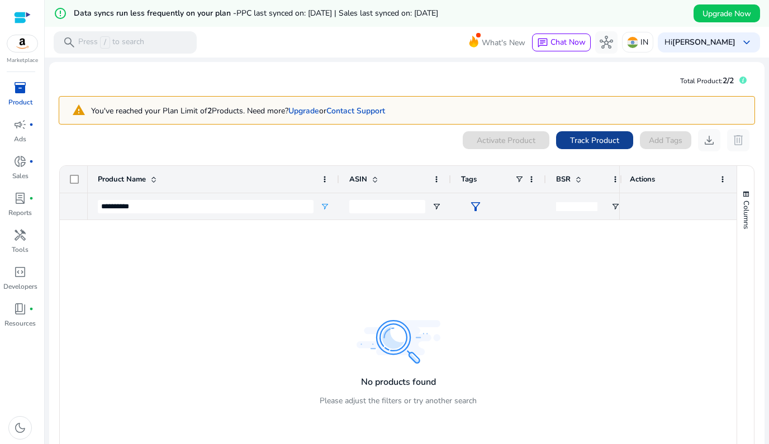
click at [570, 140] on span "Track Product" at bounding box center [594, 141] width 49 height 12
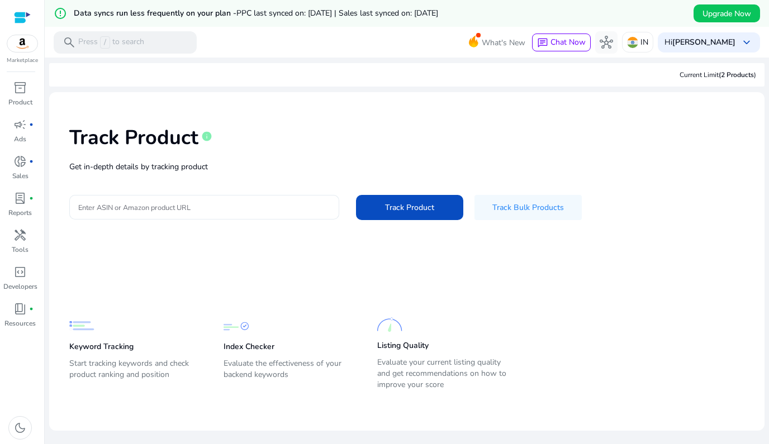
click at [186, 203] on input "Enter ASIN or Amazon product URL" at bounding box center [204, 207] width 252 height 12
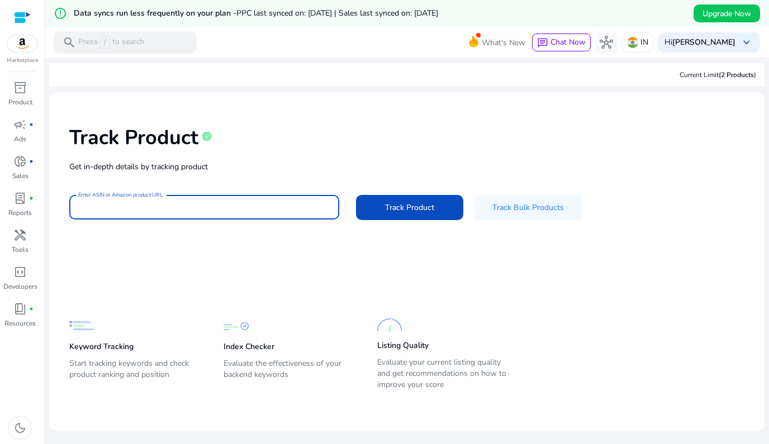
paste input "**********"
type input "**********"
click at [408, 207] on button "Track Product" at bounding box center [409, 207] width 107 height 25
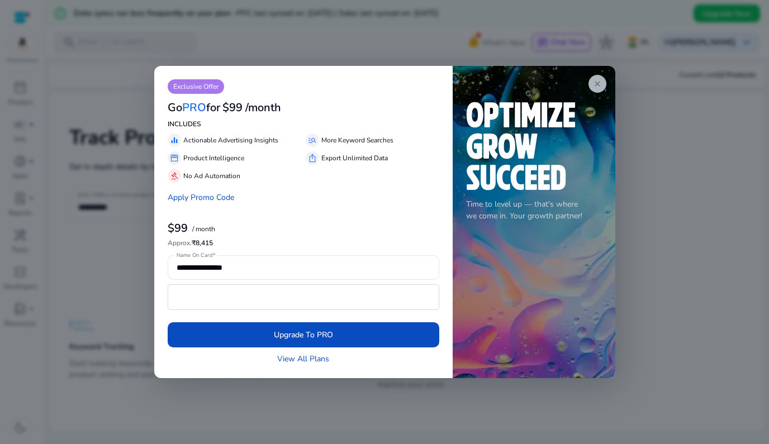
click at [596, 80] on span "close" at bounding box center [597, 83] width 9 height 9
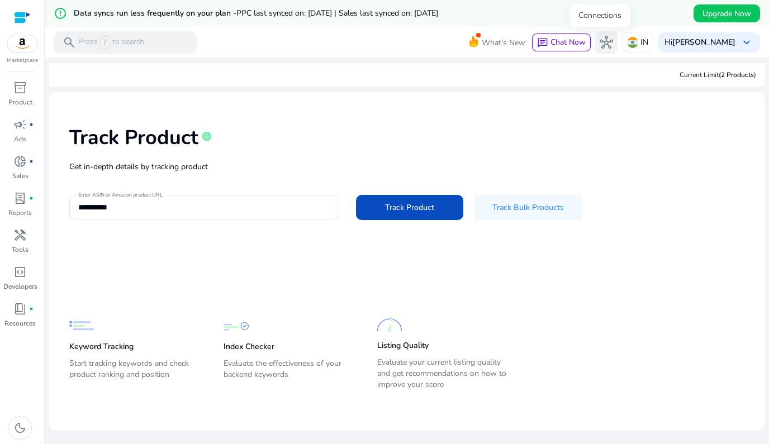
click at [600, 44] on span "hub" at bounding box center [606, 42] width 13 height 13
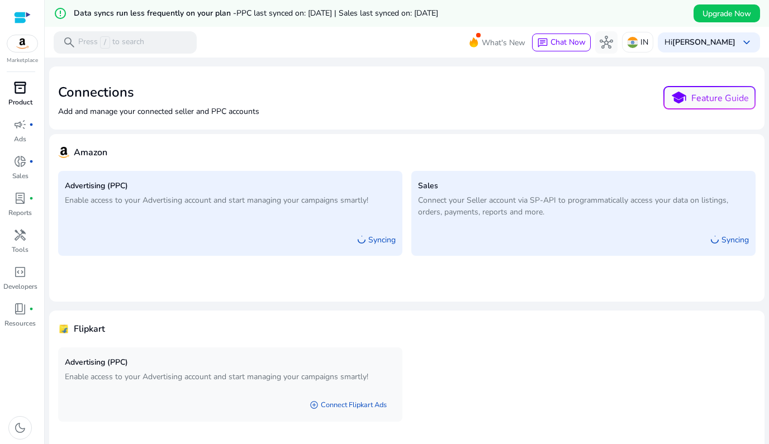
click at [17, 94] on span "inventory_2" at bounding box center [19, 87] width 13 height 13
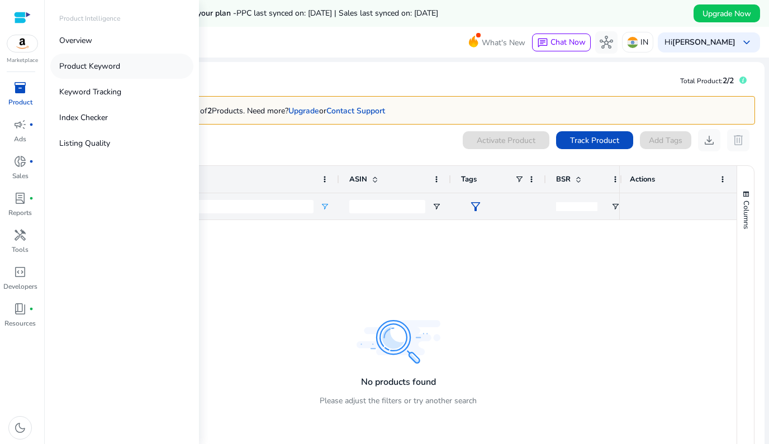
click at [99, 70] on p "Product Keyword" at bounding box center [89, 66] width 61 height 12
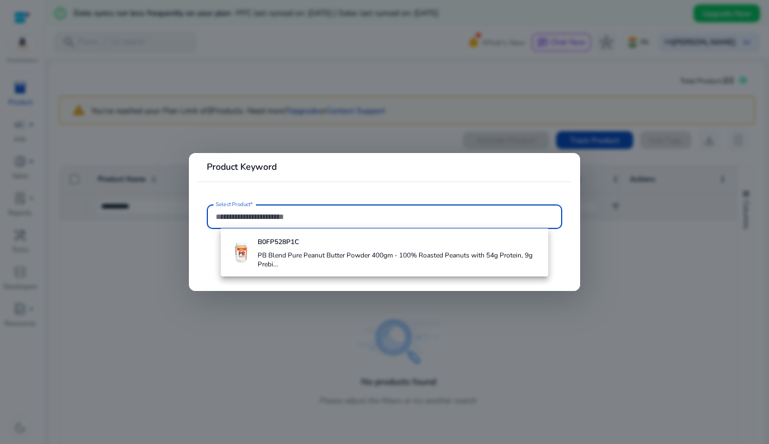
paste input "**********"
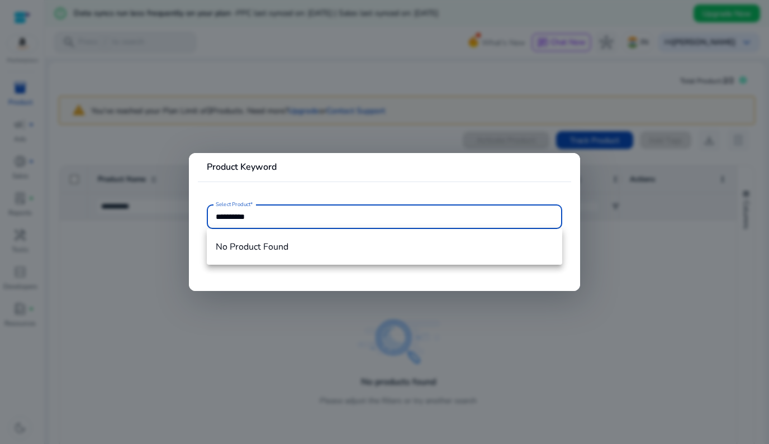
type input "**********"
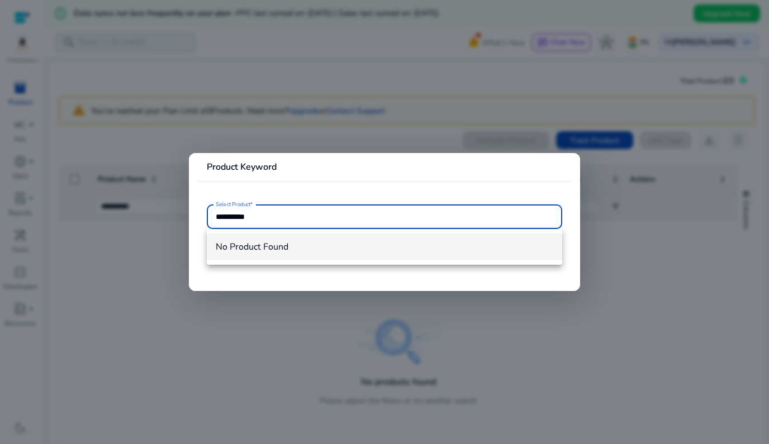
click at [312, 239] on mat-option "No Product Found" at bounding box center [384, 247] width 355 height 27
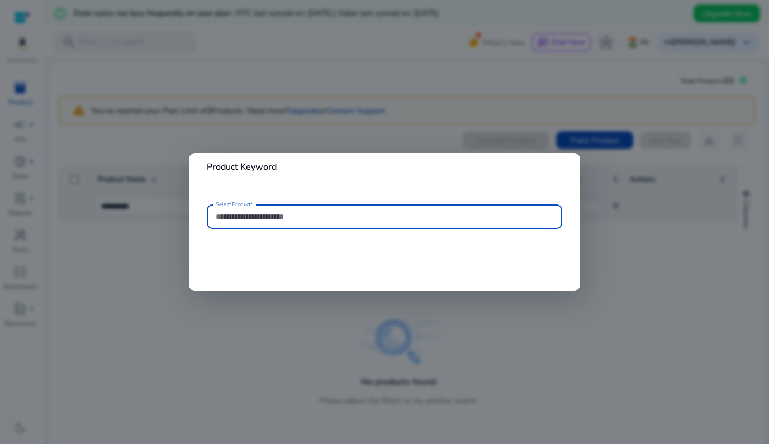
click at [343, 100] on div at bounding box center [384, 222] width 769 height 444
